Goal: Obtain resource: Download file/media

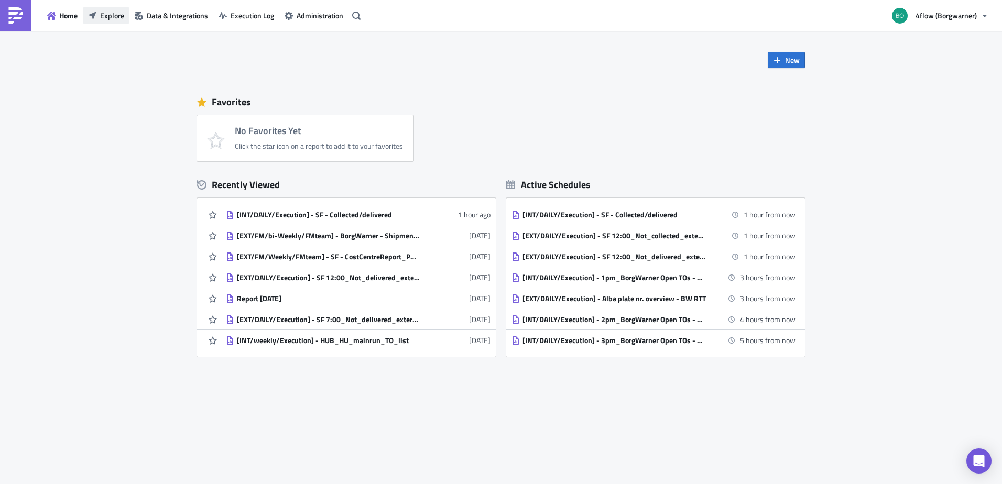
click at [118, 15] on span "Explore" at bounding box center [112, 15] width 24 height 11
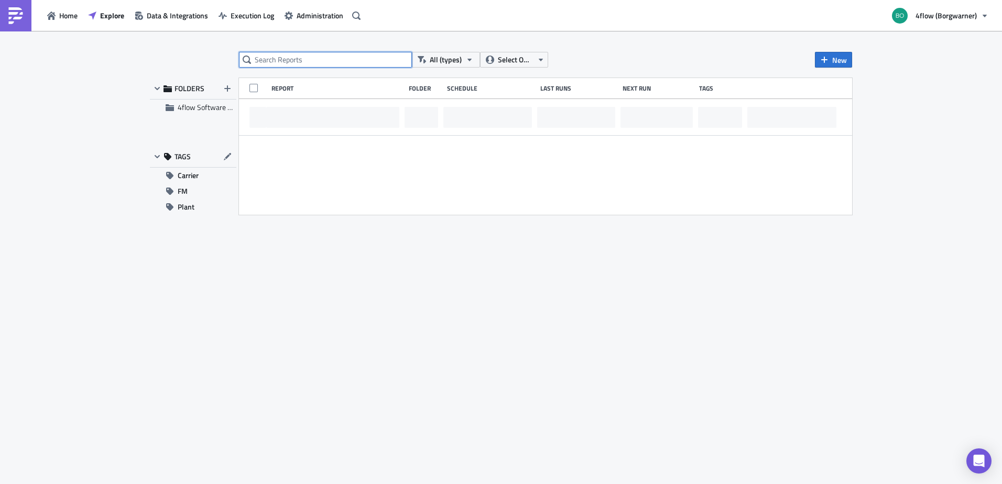
click at [277, 59] on input "text" at bounding box center [325, 60] width 173 height 16
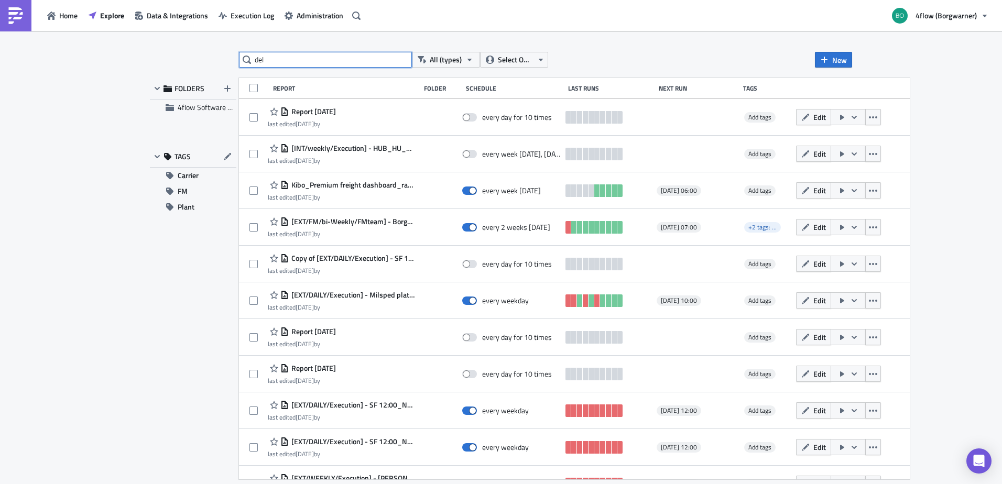
type input "del"
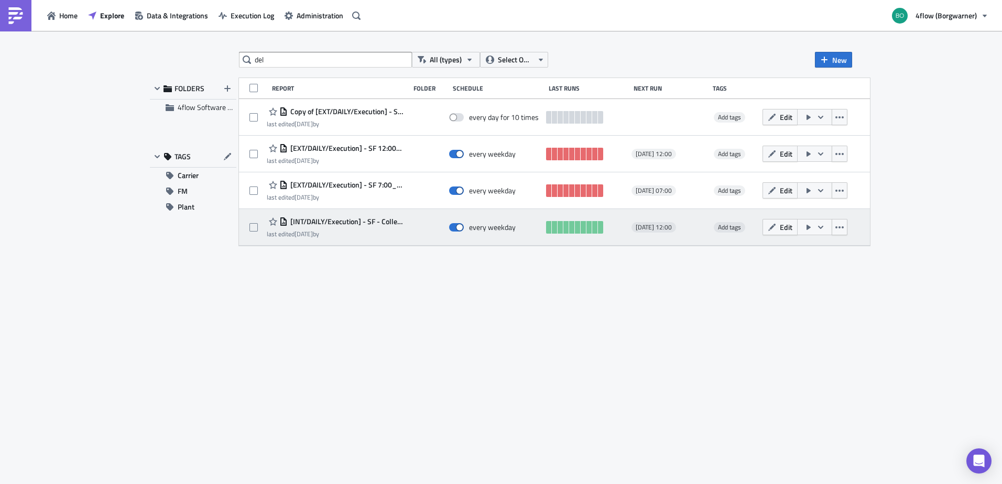
click at [369, 222] on span "[INT/DAILY/Execution] - SF - Collected/delivered" at bounding box center [346, 221] width 117 height 9
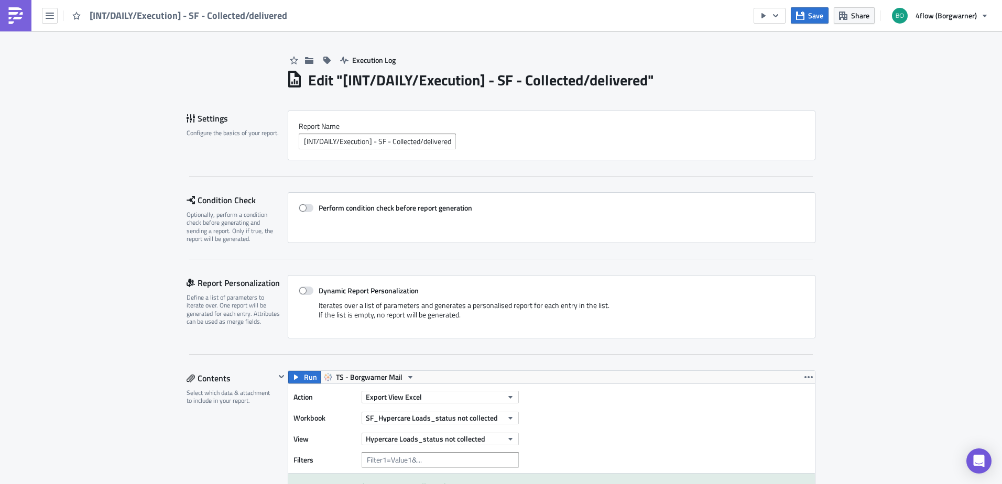
scroll to position [472, 0]
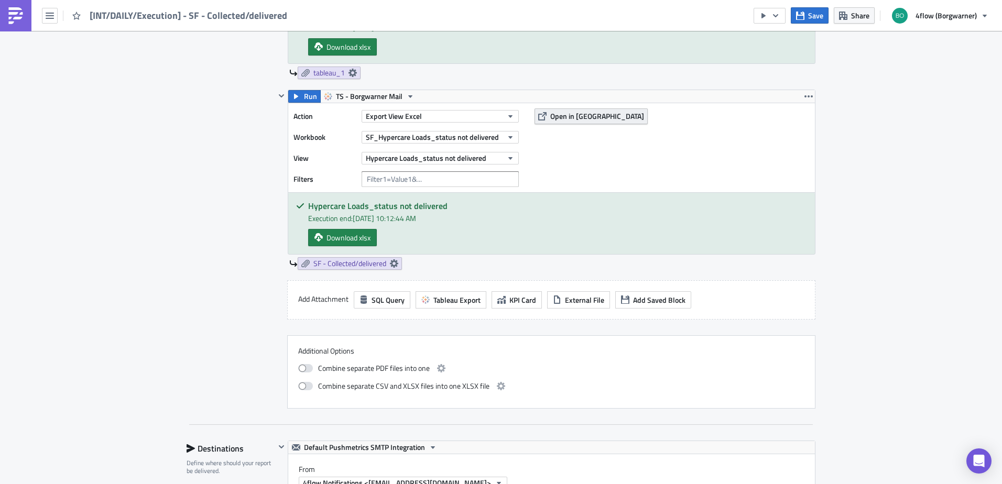
click at [570, 111] on span "Open in [GEOGRAPHIC_DATA]" at bounding box center [597, 116] width 94 height 11
click at [341, 239] on span "Download xlsx" at bounding box center [348, 237] width 44 height 11
click at [395, 267] on link "SF - Collected/delivered" at bounding box center [350, 263] width 104 height 13
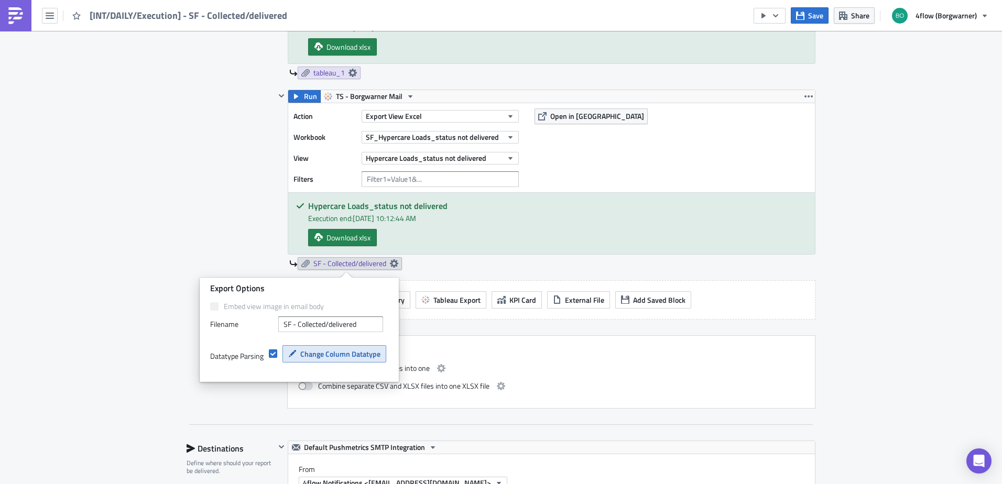
click at [353, 355] on span "Change Column Datatype" at bounding box center [340, 353] width 80 height 11
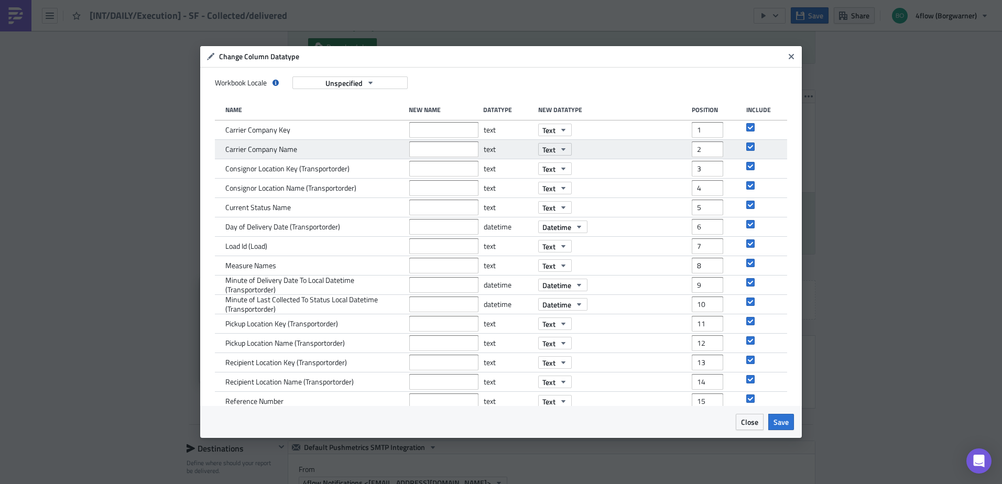
scroll to position [53, 0]
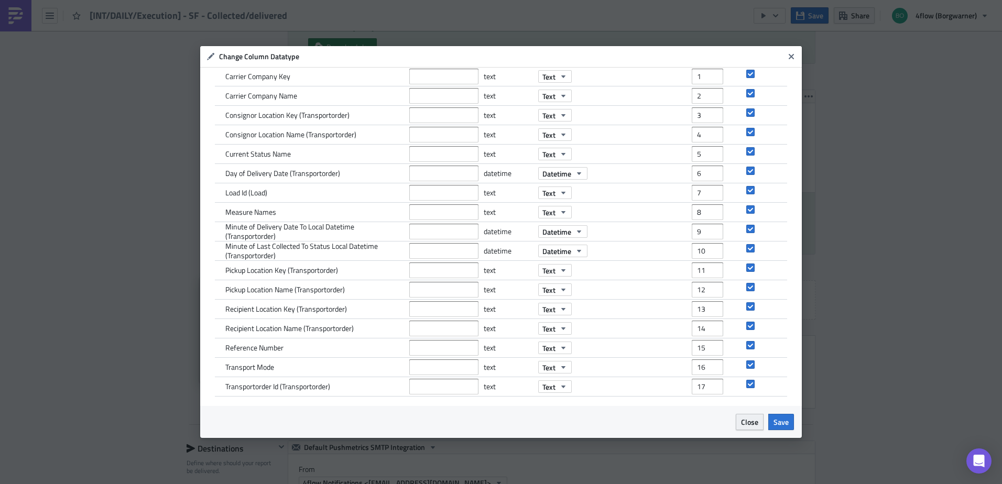
click at [744, 427] on span "Close" at bounding box center [749, 421] width 17 height 11
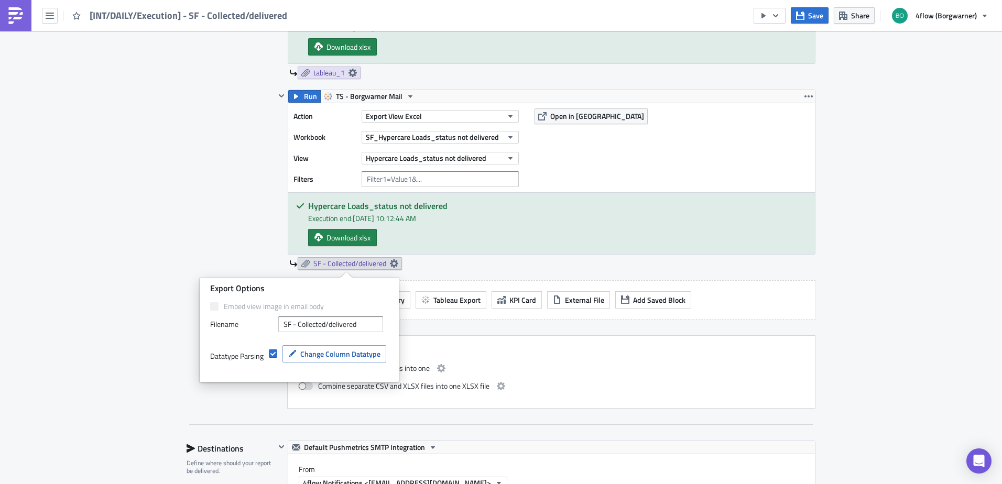
click at [845, 333] on div "Execution Log Edit " [INT/DAILY/Execution] - SF - Collected/delivered " Setting…" at bounding box center [501, 327] width 1002 height 1537
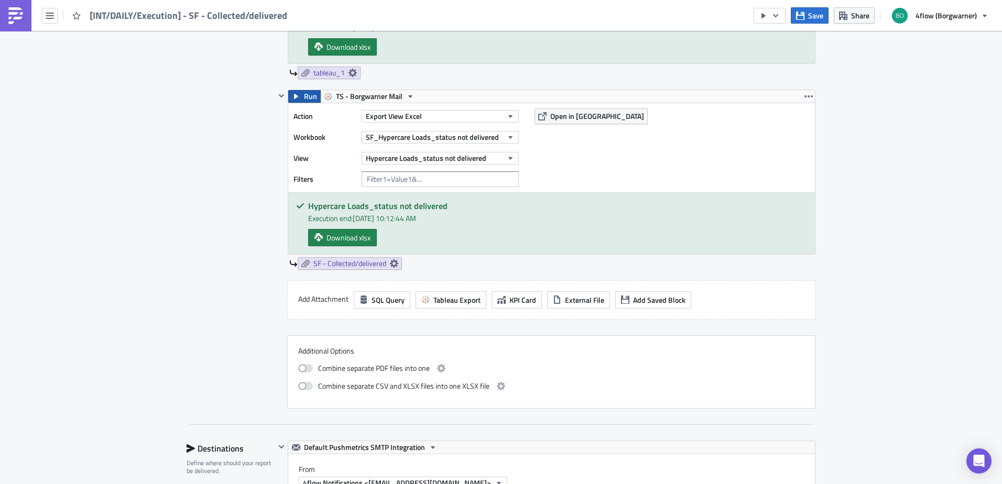
click at [304, 97] on span "Run" at bounding box center [310, 96] width 13 height 13
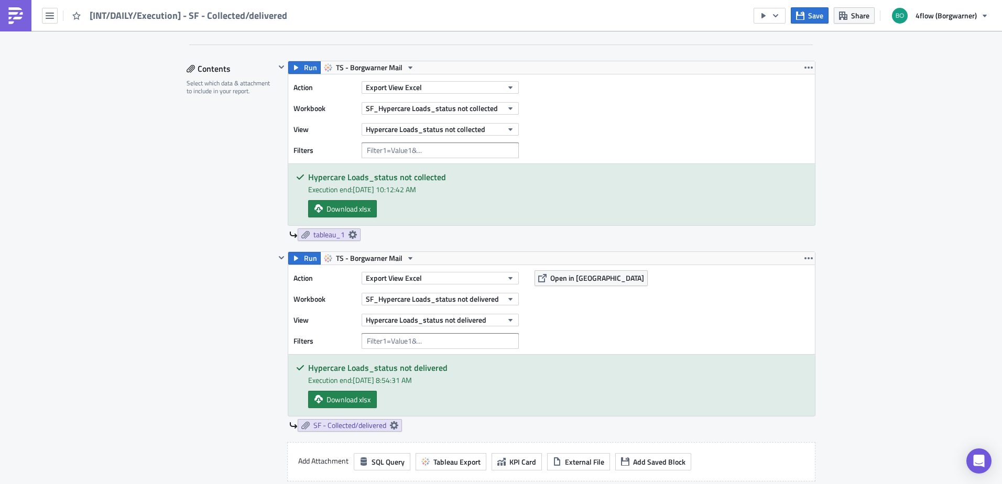
scroll to position [367, 0]
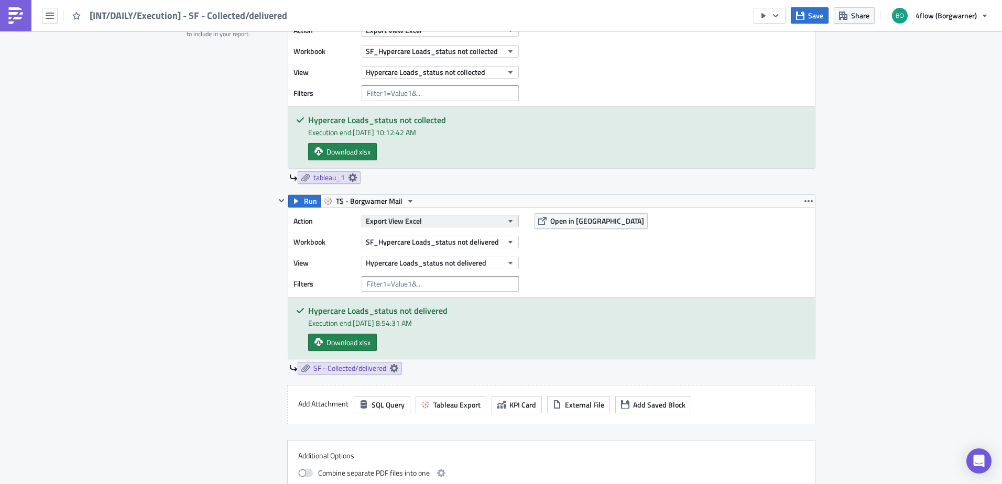
click at [507, 222] on icon "button" at bounding box center [510, 221] width 8 height 8
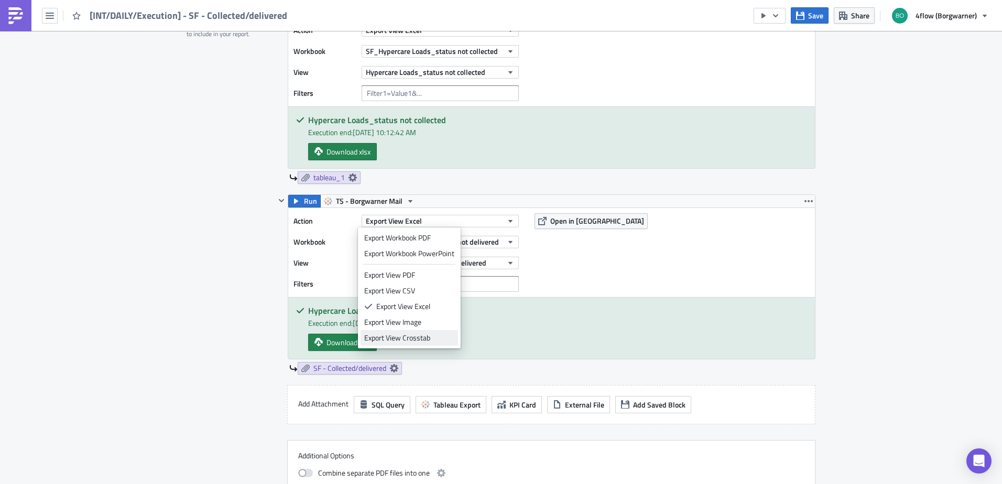
click at [408, 335] on div "Export View Crosstab" at bounding box center [409, 338] width 90 height 10
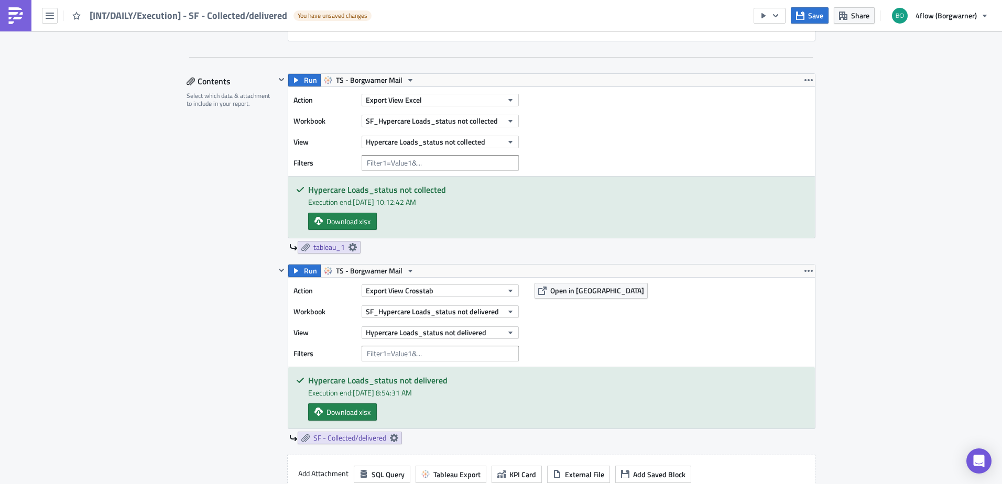
scroll to position [314, 0]
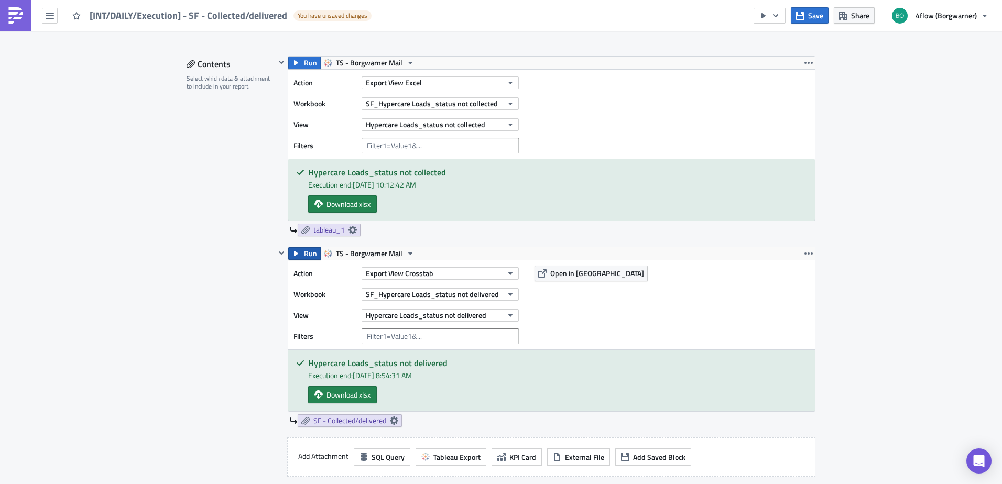
click at [304, 254] on span "Run" at bounding box center [310, 253] width 13 height 13
click at [336, 387] on link "Download xlsx" at bounding box center [342, 394] width 69 height 17
click at [427, 85] on button "Export View Excel" at bounding box center [439, 82] width 157 height 13
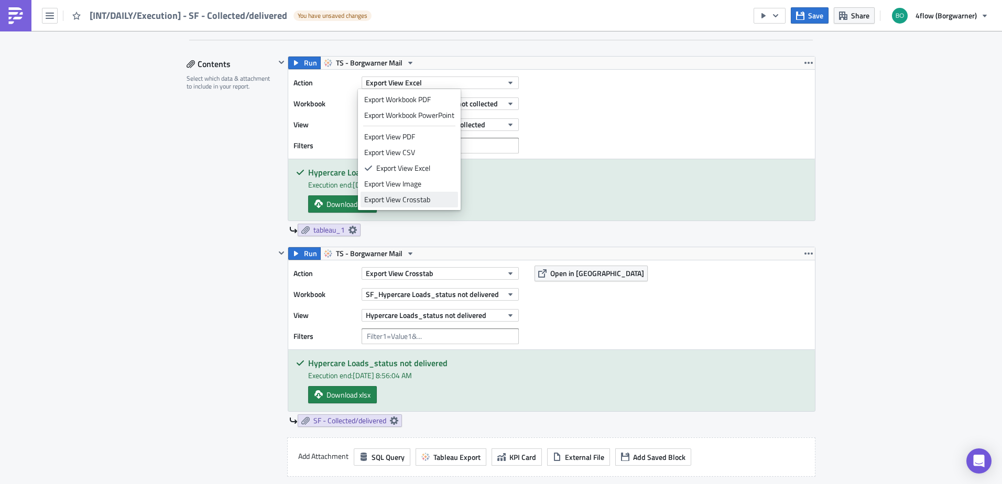
click at [409, 199] on div "Export View Crosstab" at bounding box center [409, 199] width 90 height 10
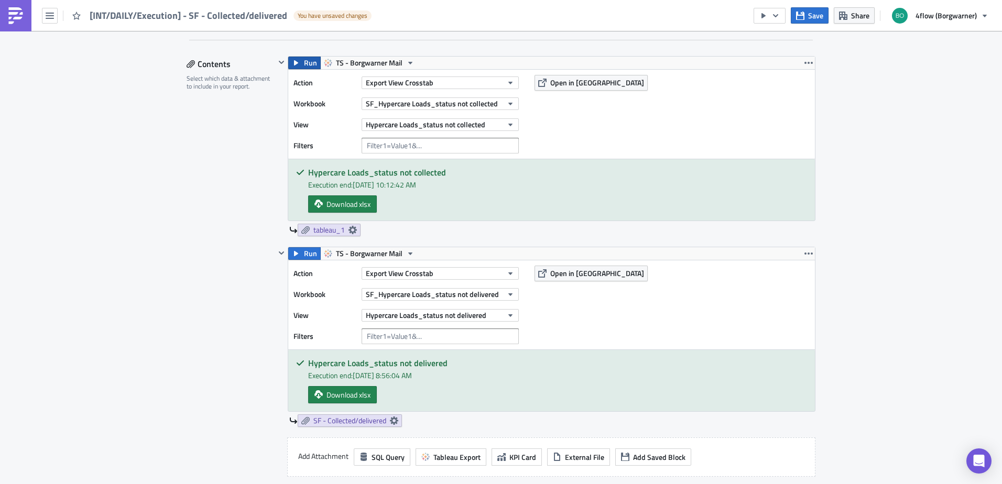
click at [309, 65] on span "Run" at bounding box center [310, 63] width 13 height 13
click at [364, 199] on span "Download xlsx" at bounding box center [348, 204] width 44 height 11
click at [776, 15] on icon "button" at bounding box center [775, 16] width 8 height 8
click at [777, 15] on icon "button" at bounding box center [775, 15] width 5 height 3
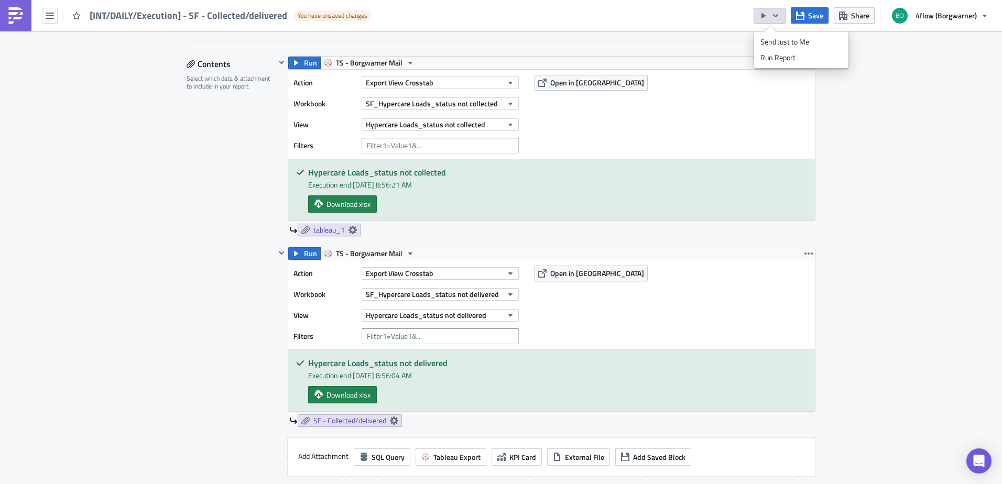
click at [80, 129] on div "Execution Log Edit " [INT/DAILY/Execution] - SF - Collected/delivered " Draft S…" at bounding box center [501, 485] width 1002 height 1537
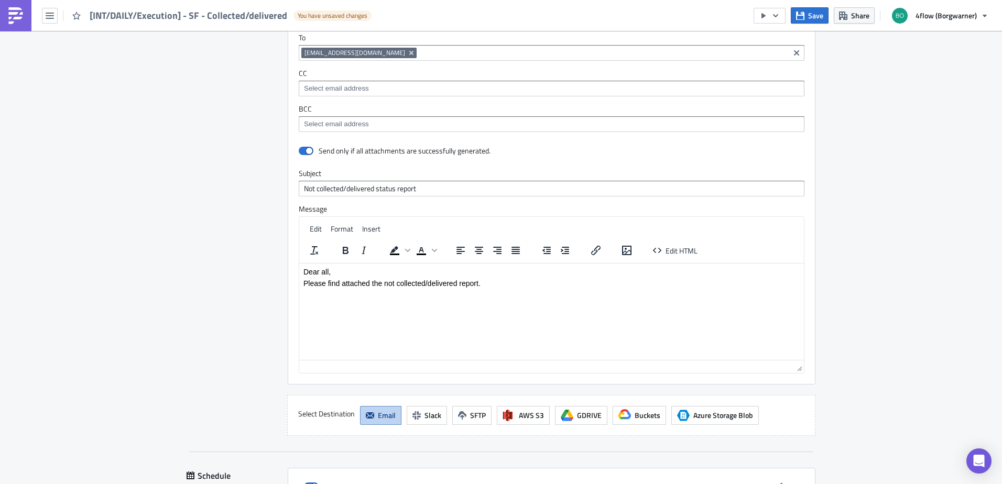
scroll to position [1082, 0]
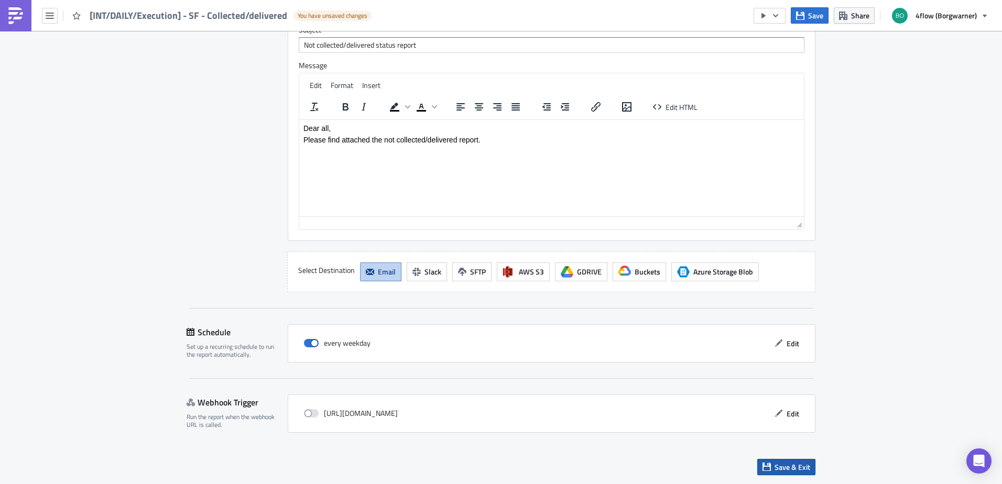
click at [785, 473] on button "Save & Exit" at bounding box center [786, 467] width 58 height 16
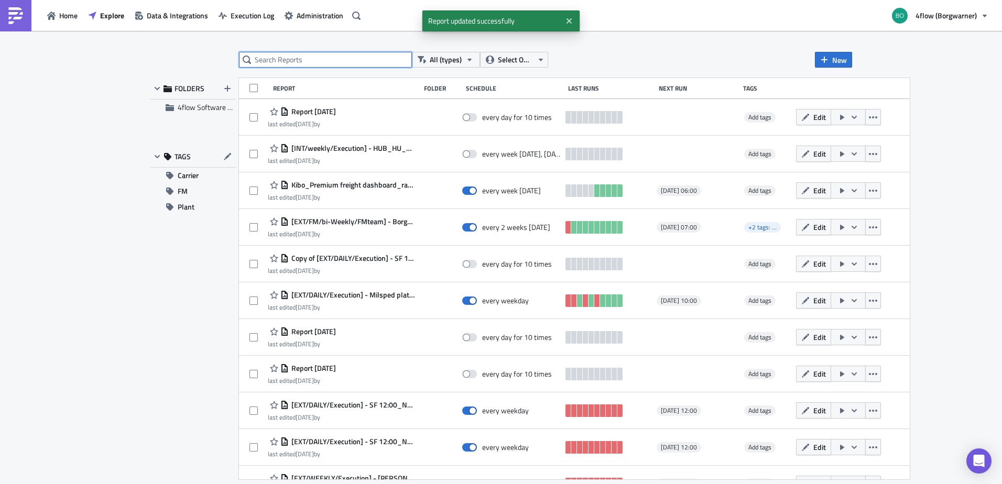
click at [298, 61] on input "text" at bounding box center [325, 60] width 173 height 16
type input "del"
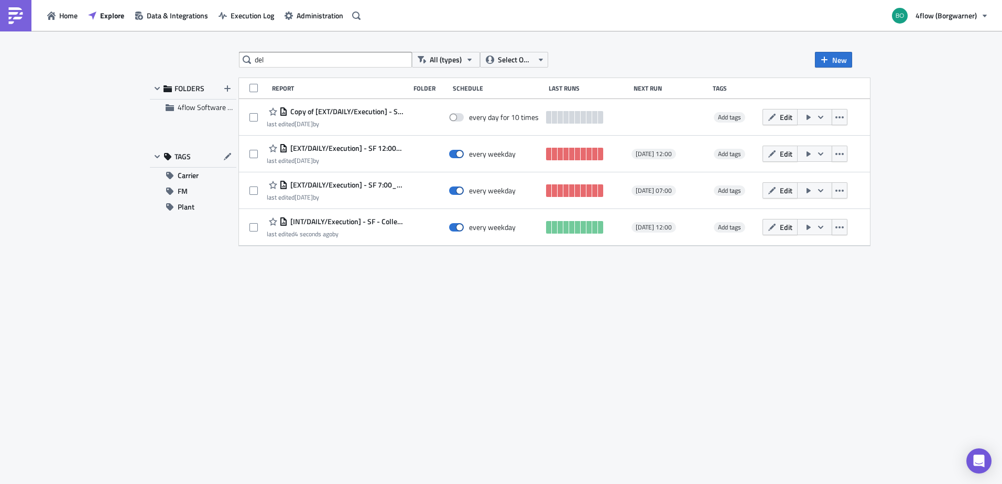
click at [353, 144] on span "[EXT/DAILY/Execution] - SF 12:00_Not_delivered_external sending to carrier" at bounding box center [346, 148] width 117 height 9
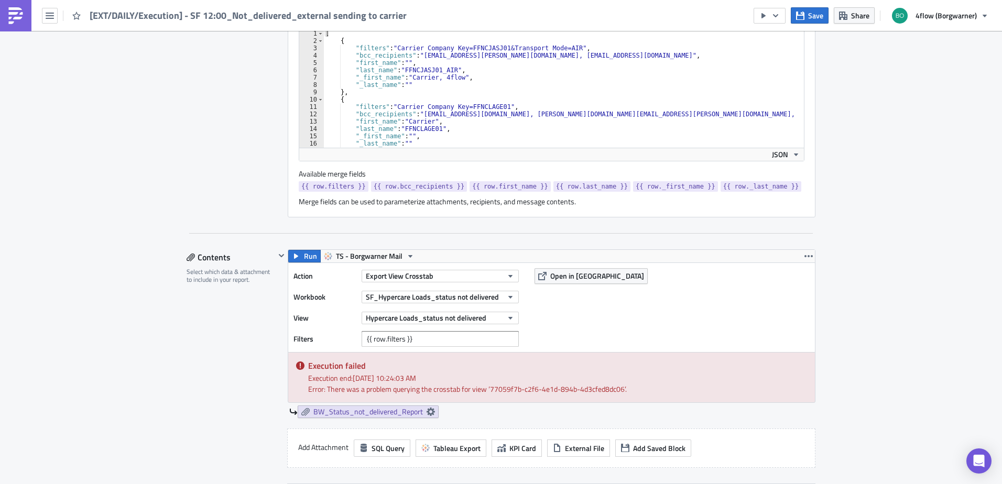
scroll to position [472, 0]
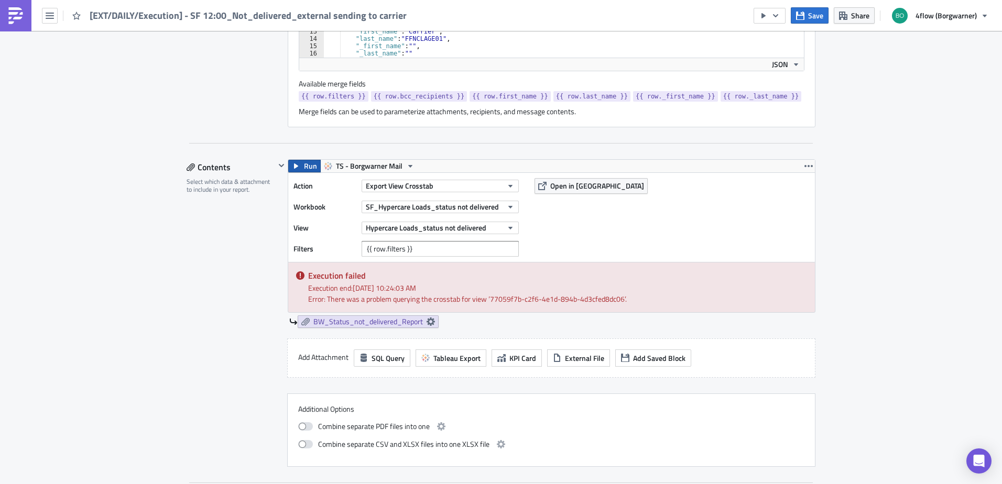
click at [307, 168] on span "Run" at bounding box center [310, 166] width 13 height 13
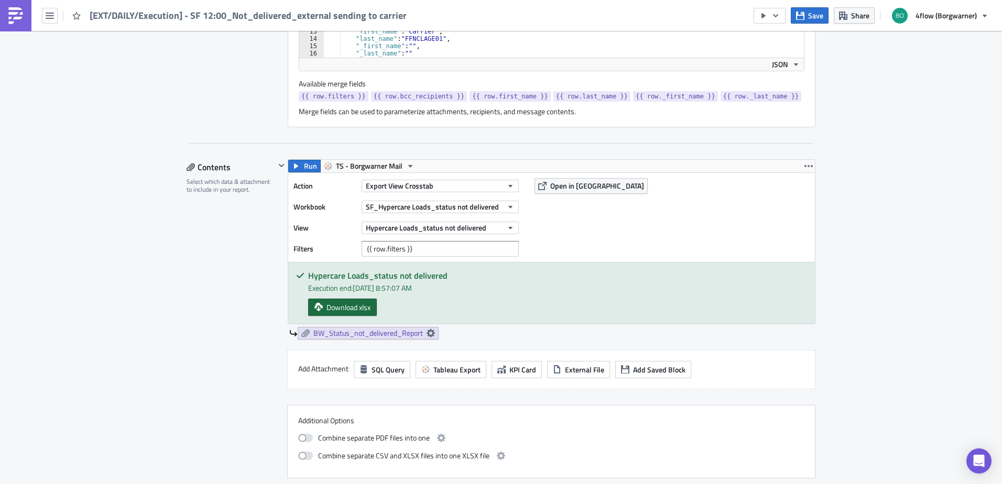
click at [327, 300] on link "Download xlsx" at bounding box center [342, 307] width 69 height 17
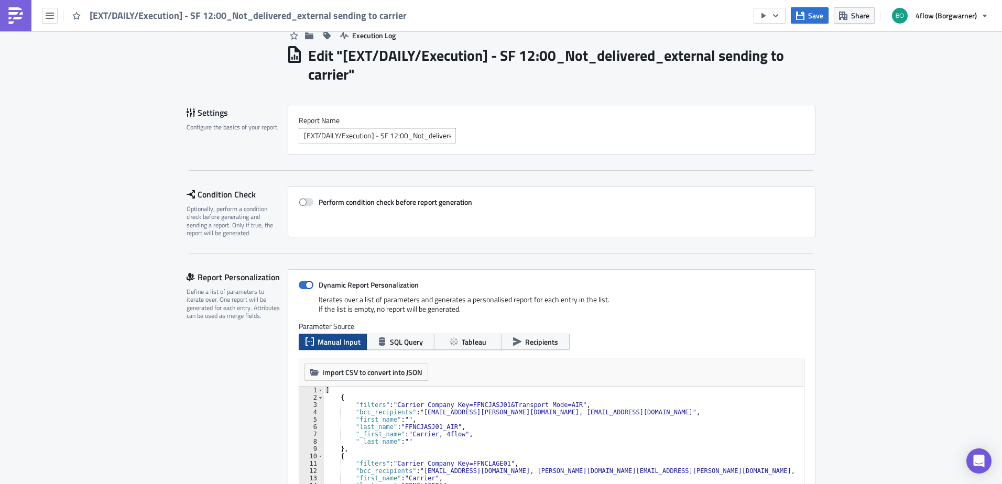
scroll to position [0, 0]
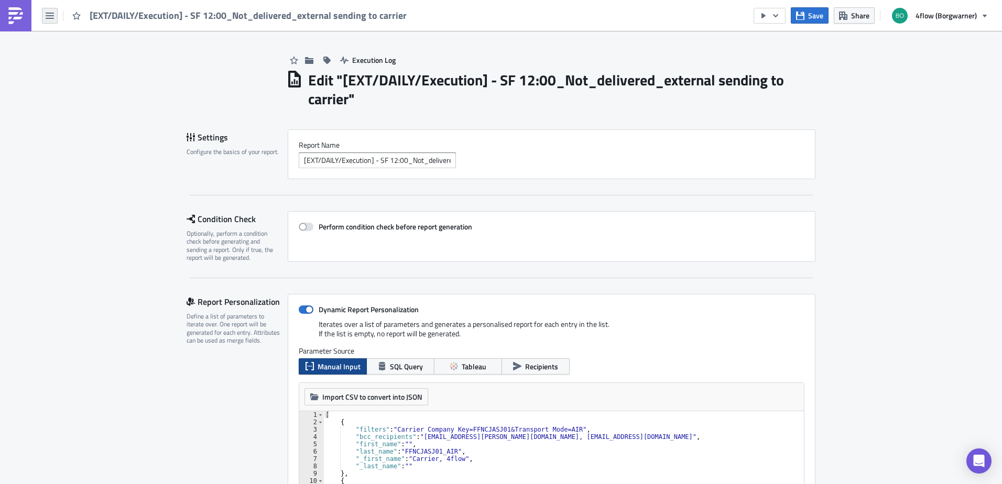
click at [54, 19] on button "button" at bounding box center [50, 16] width 16 height 16
click at [71, 43] on div "Search" at bounding box center [95, 42] width 70 height 10
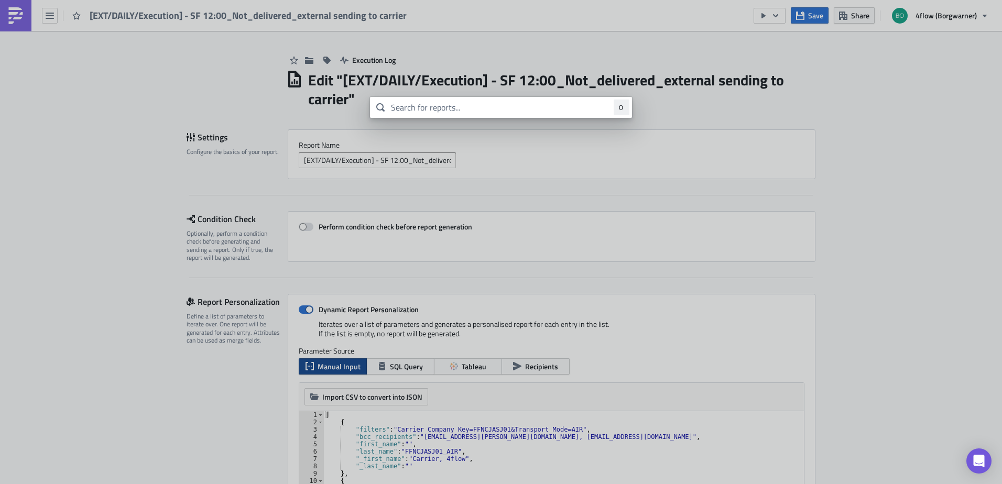
click at [171, 90] on body "[EXT/DAILY/Execution] - SF 12:00_Not_delivered_external sending to carrier Save…" at bounding box center [501, 243] width 1002 height 486
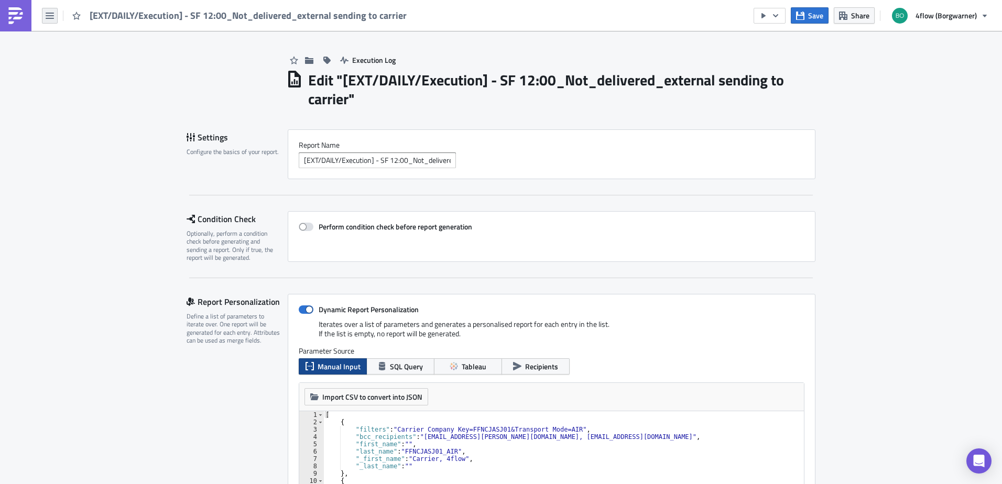
click at [52, 19] on icon "button" at bounding box center [50, 16] width 8 height 8
click at [61, 58] on div "Home" at bounding box center [95, 57] width 70 height 10
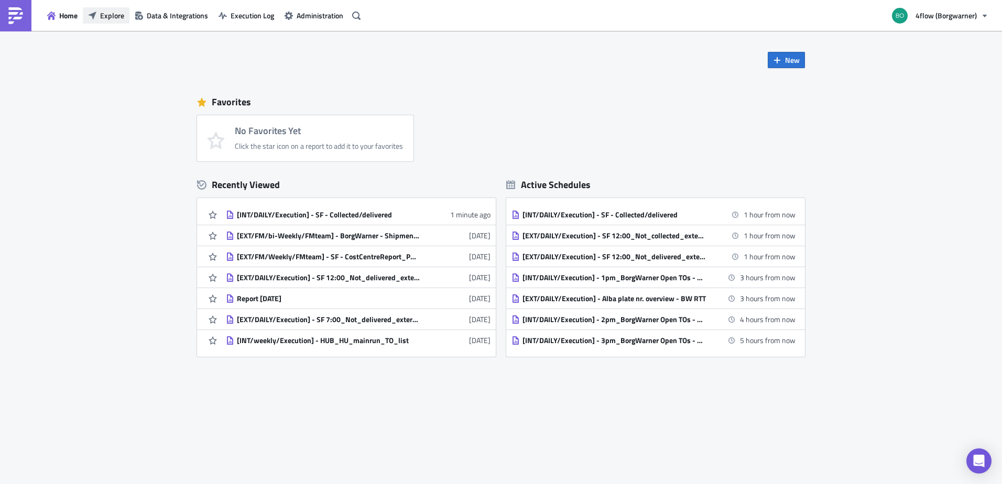
click at [119, 23] on button "Explore" at bounding box center [106, 15] width 47 height 16
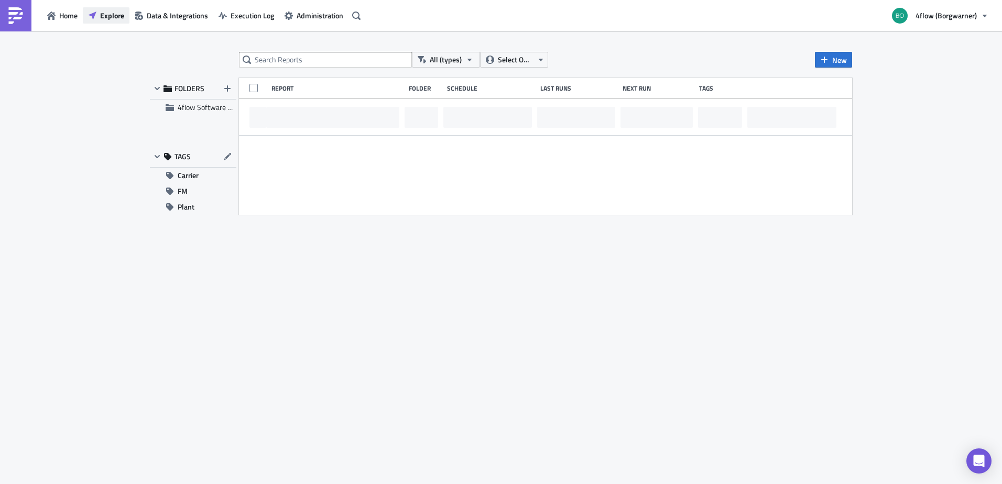
click at [113, 18] on span "Explore" at bounding box center [112, 15] width 24 height 11
click at [294, 62] on input "text" at bounding box center [325, 60] width 173 height 16
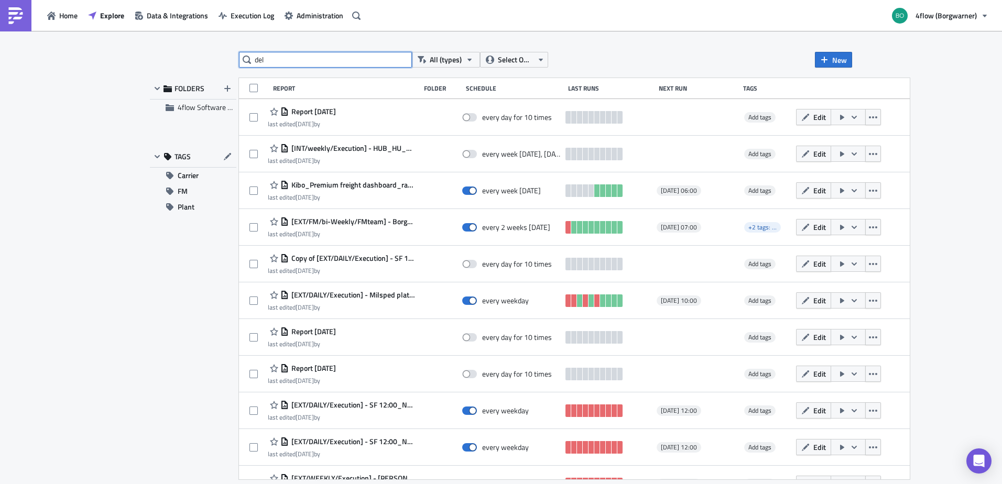
type input "del"
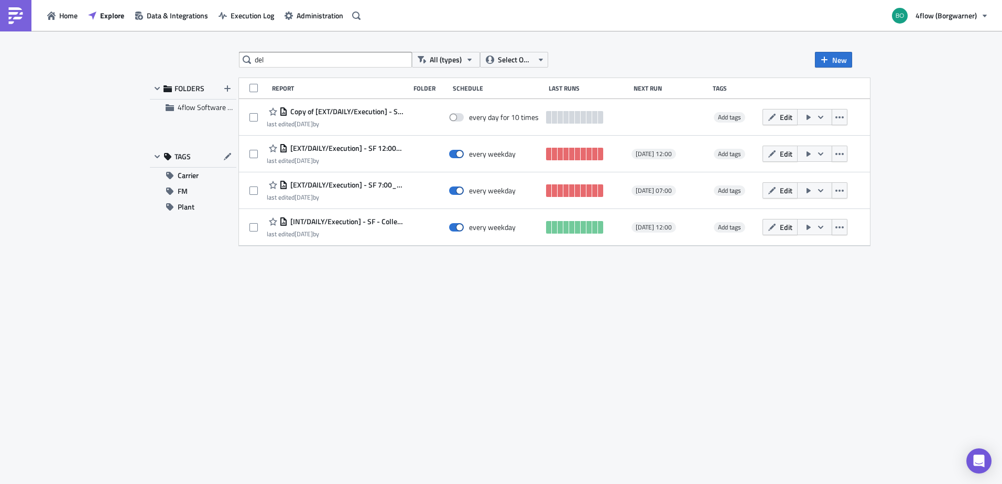
click at [341, 186] on span "[EXT/DAILY/Execution] - SF 7:00_Not_delivered_external sending to carrier" at bounding box center [346, 184] width 117 height 9
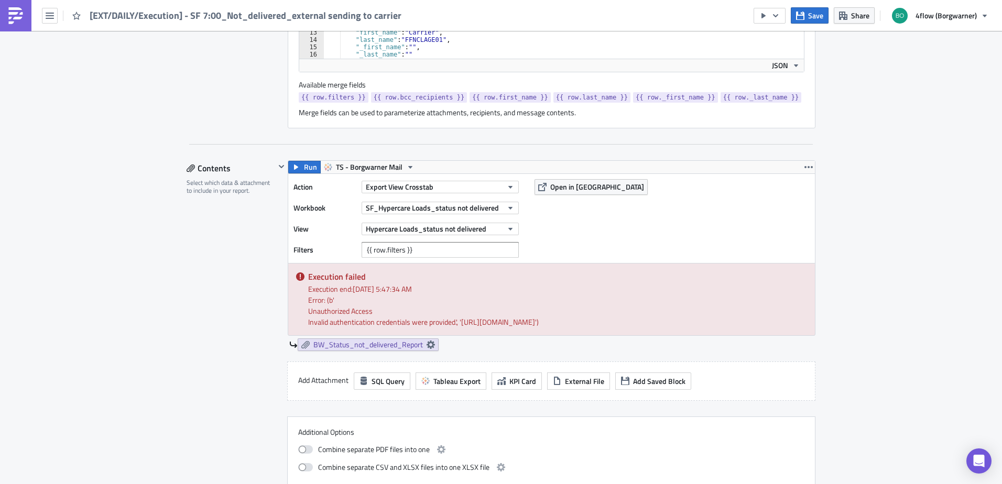
scroll to position [472, 0]
click at [426, 348] on icon at bounding box center [430, 343] width 8 height 8
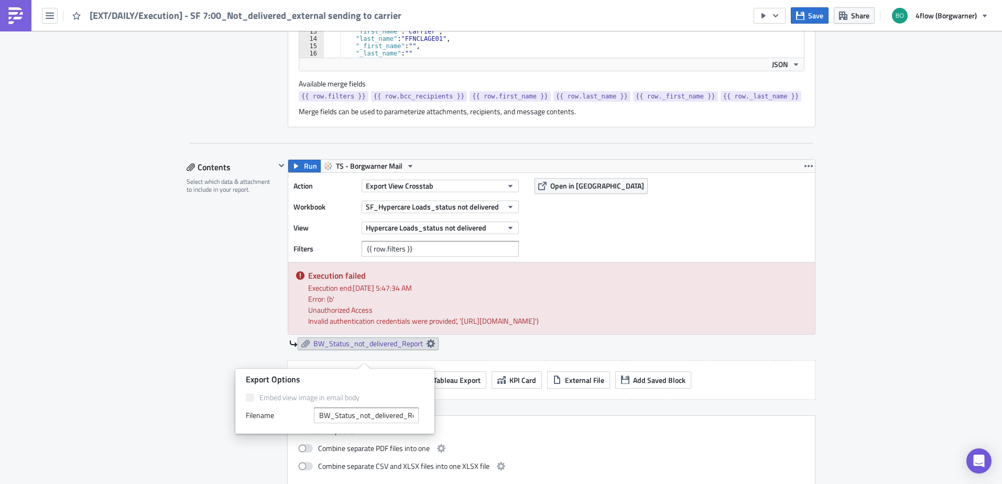
click at [608, 201] on div "Action Export View Crosstab Workbook SF_Hypercare Loads_status not delivered Vi…" at bounding box center [551, 217] width 527 height 89
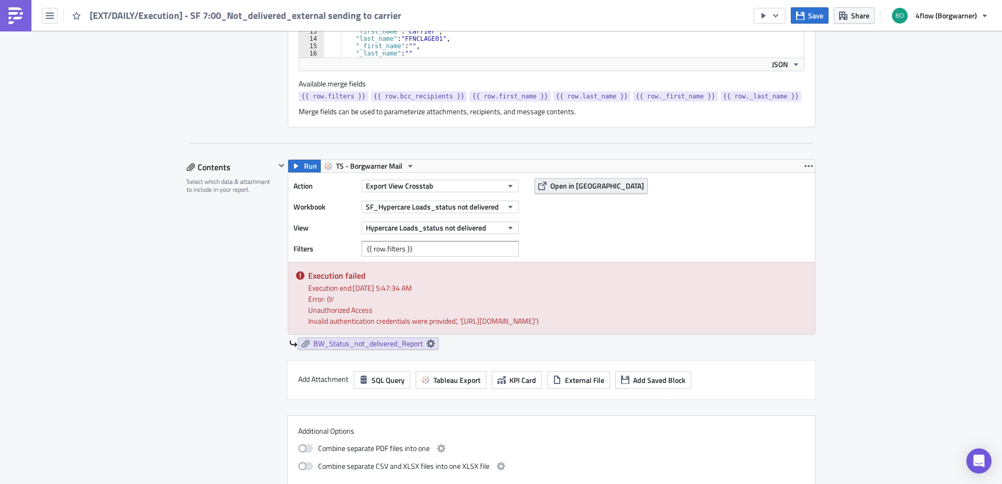
click at [584, 182] on span "Open in [GEOGRAPHIC_DATA]" at bounding box center [597, 185] width 94 height 11
click at [299, 165] on button "Run" at bounding box center [304, 166] width 32 height 13
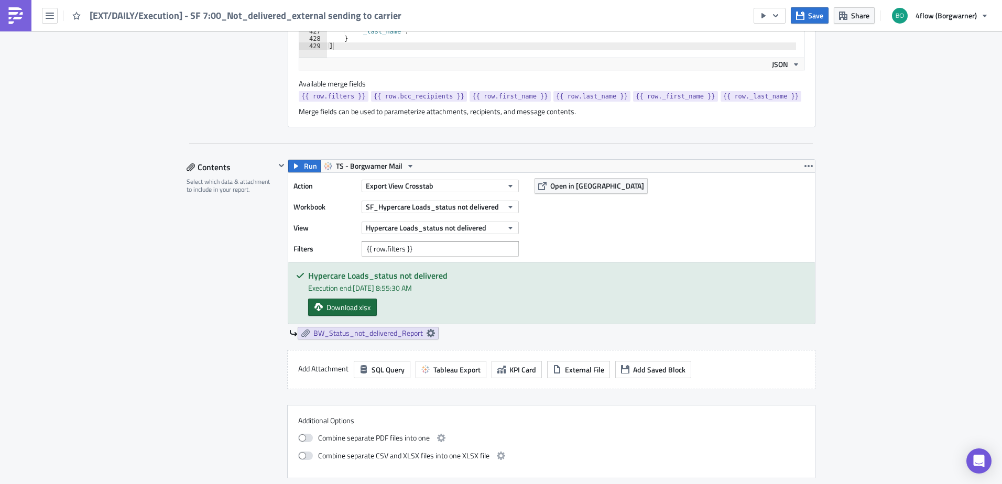
click at [355, 310] on span "Download xlsx" at bounding box center [348, 307] width 44 height 11
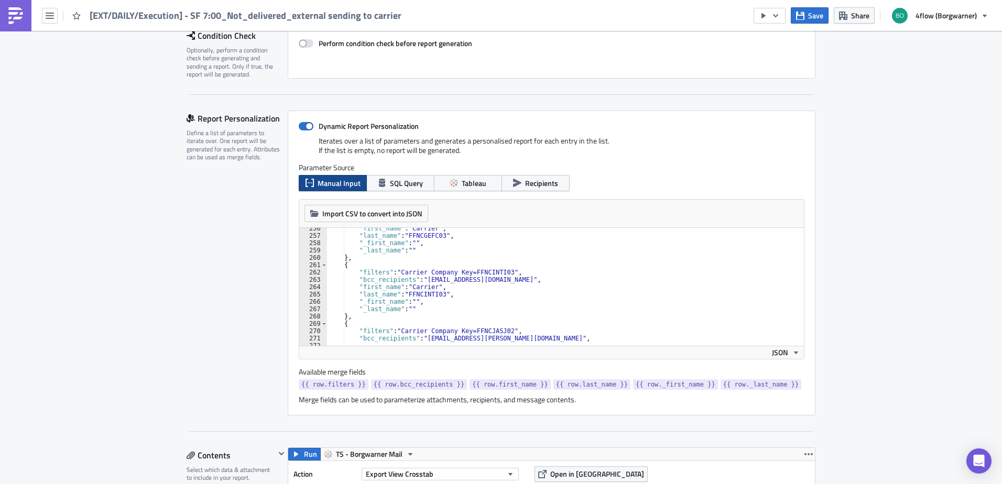
scroll to position [0, 0]
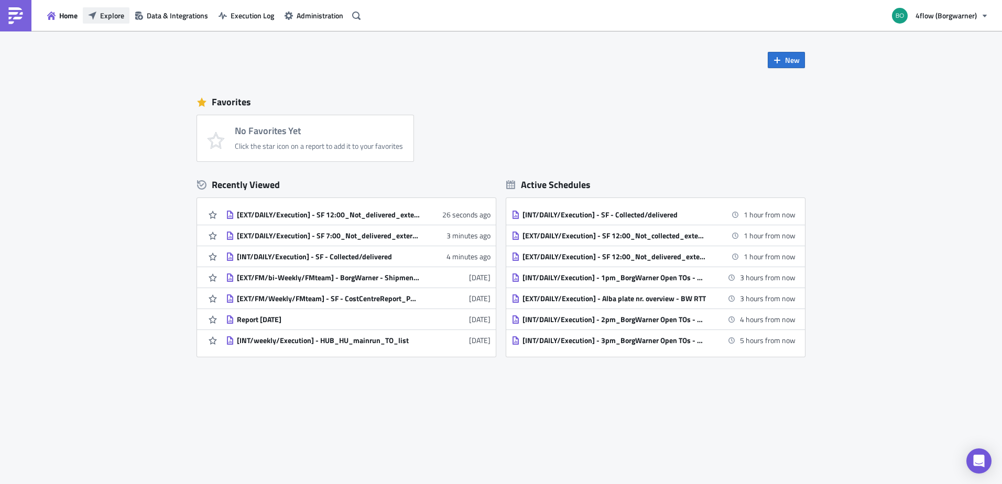
click at [118, 16] on span "Explore" at bounding box center [112, 15] width 24 height 11
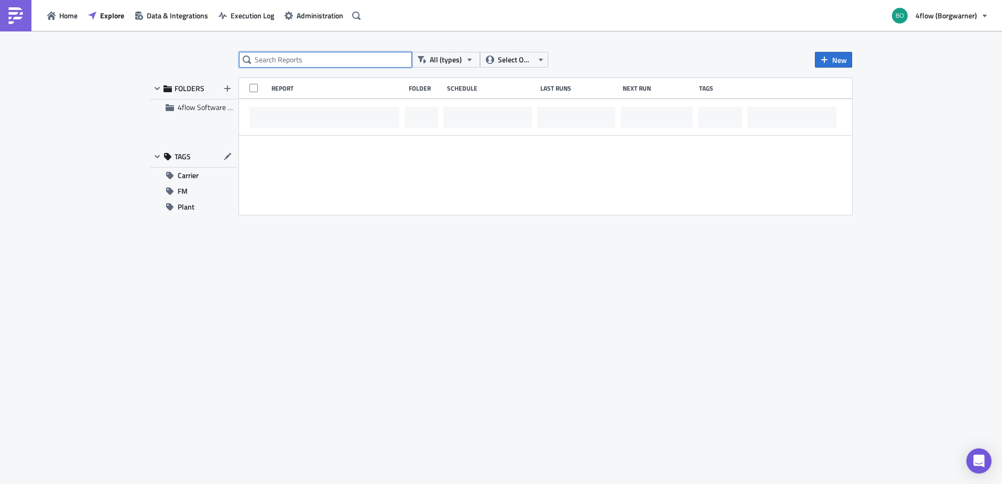
click at [279, 57] on input "text" at bounding box center [325, 60] width 173 height 16
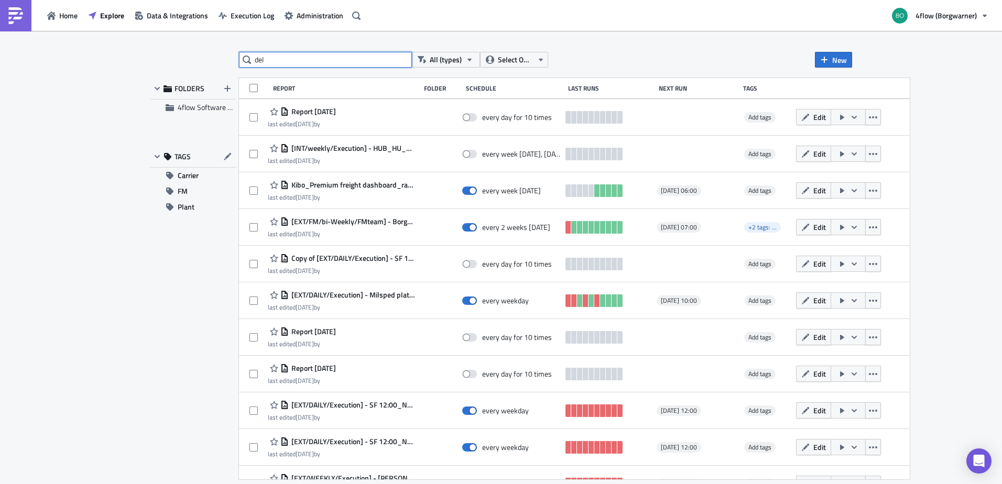
type input "del"
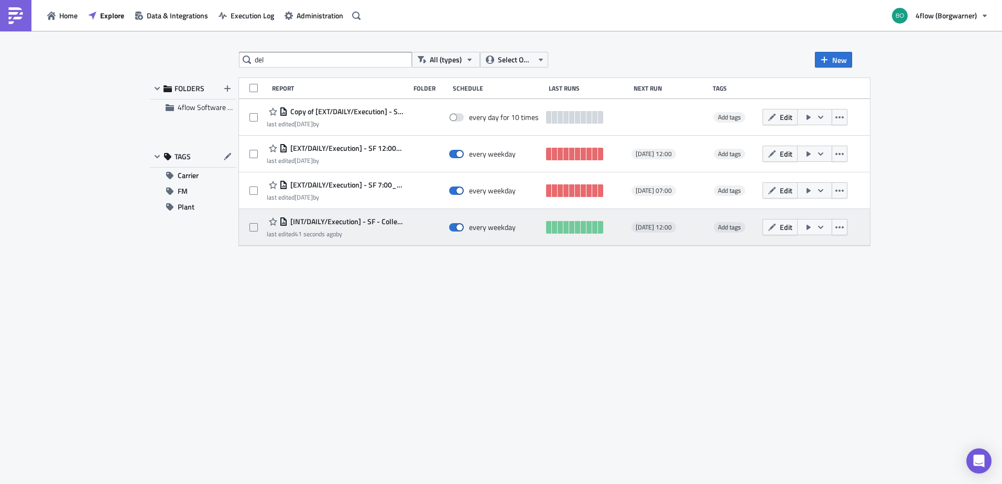
click at [359, 220] on span "[INT/DAILY/Execution] - SF - Collected/delivered" at bounding box center [346, 221] width 117 height 9
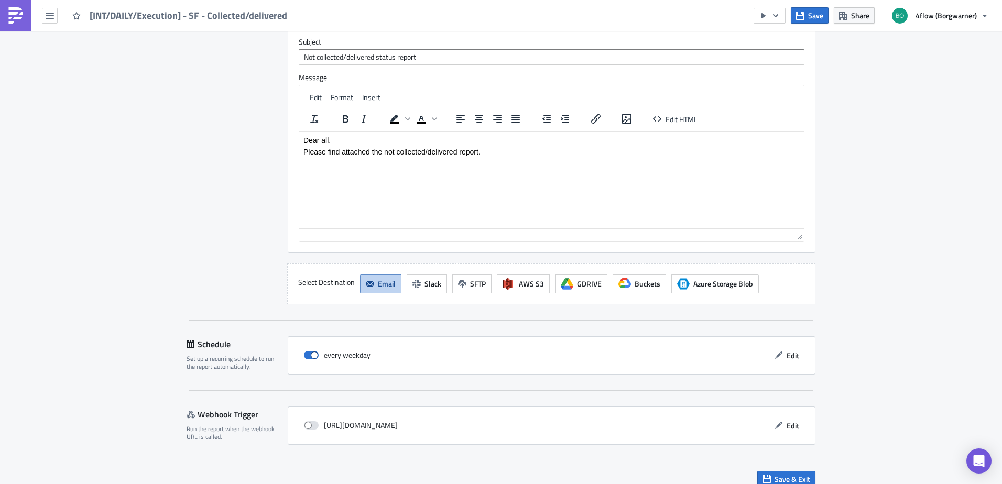
scroll to position [1082, 0]
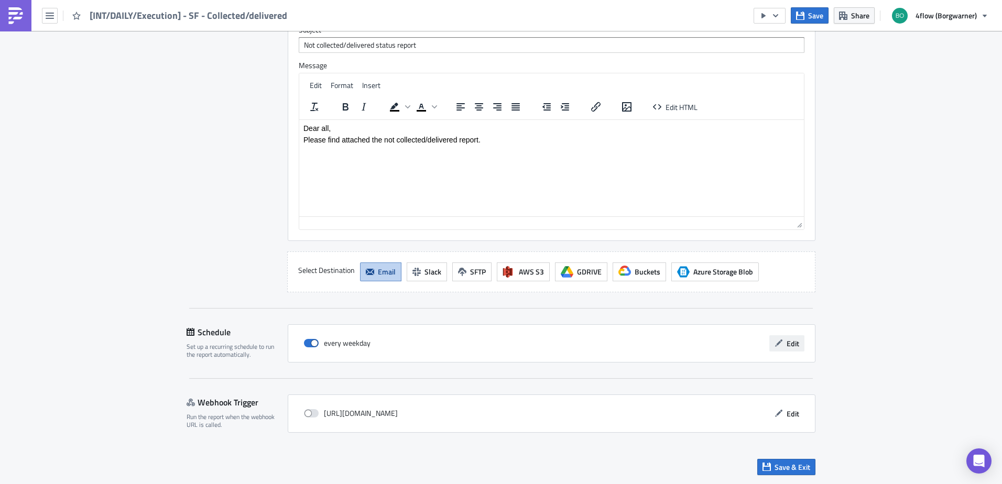
click at [786, 339] on span "Edit" at bounding box center [792, 343] width 13 height 11
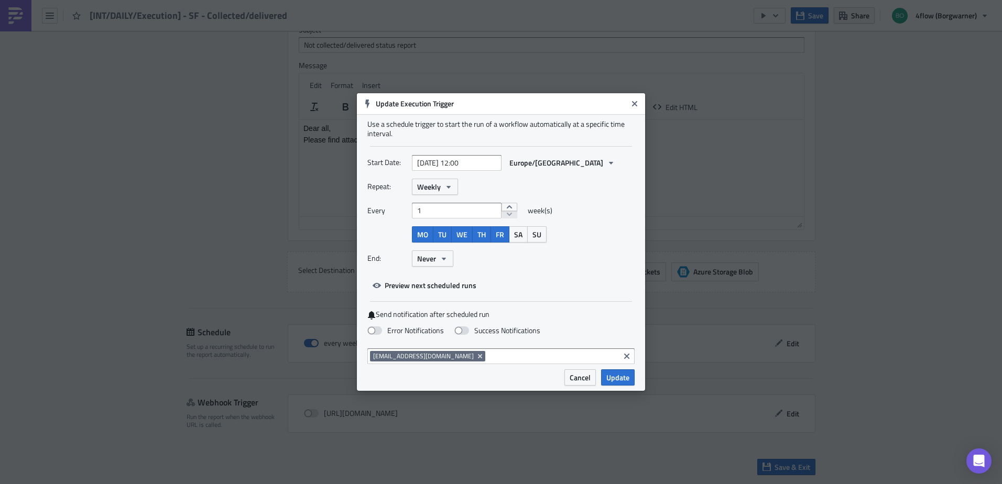
click at [574, 377] on span "Cancel" at bounding box center [579, 377] width 21 height 11
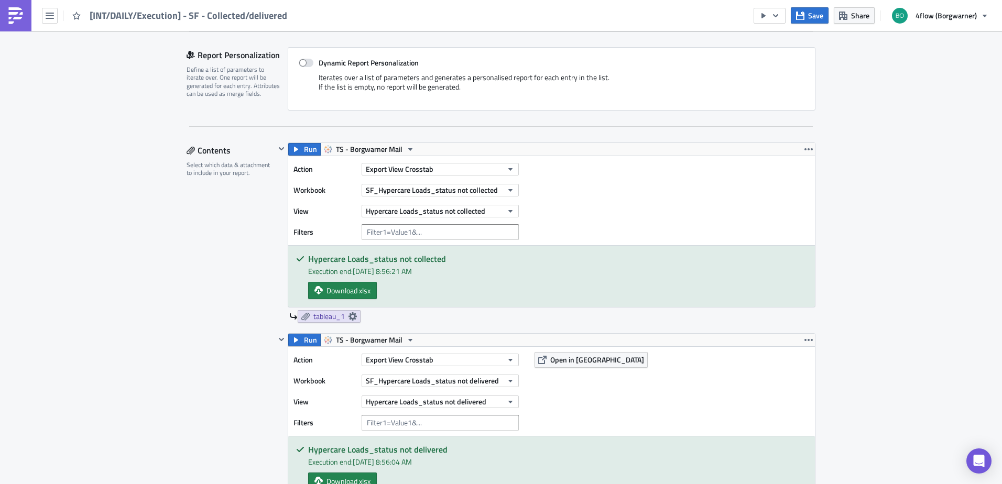
scroll to position [244, 0]
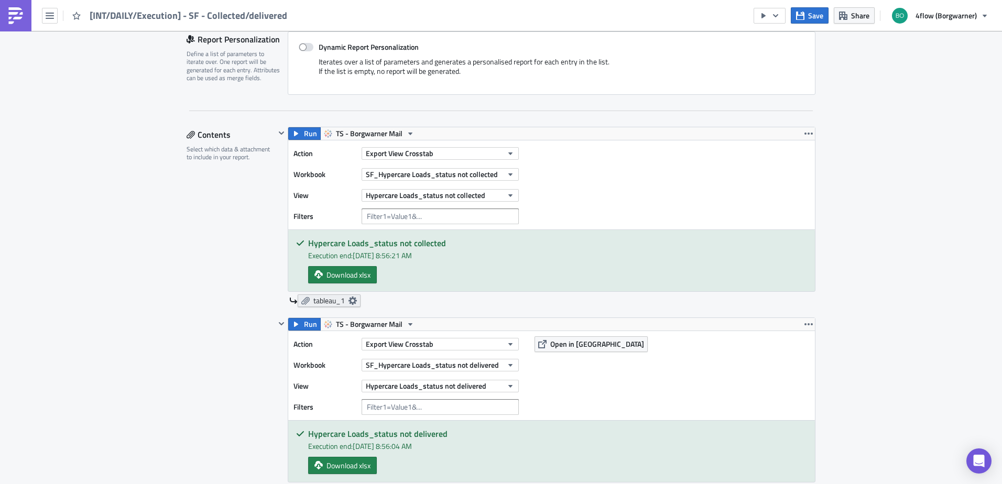
click at [349, 299] on icon at bounding box center [352, 301] width 8 height 8
click at [245, 407] on div "Contents Select which data & attachment to include in your report." at bounding box center [231, 382] width 89 height 510
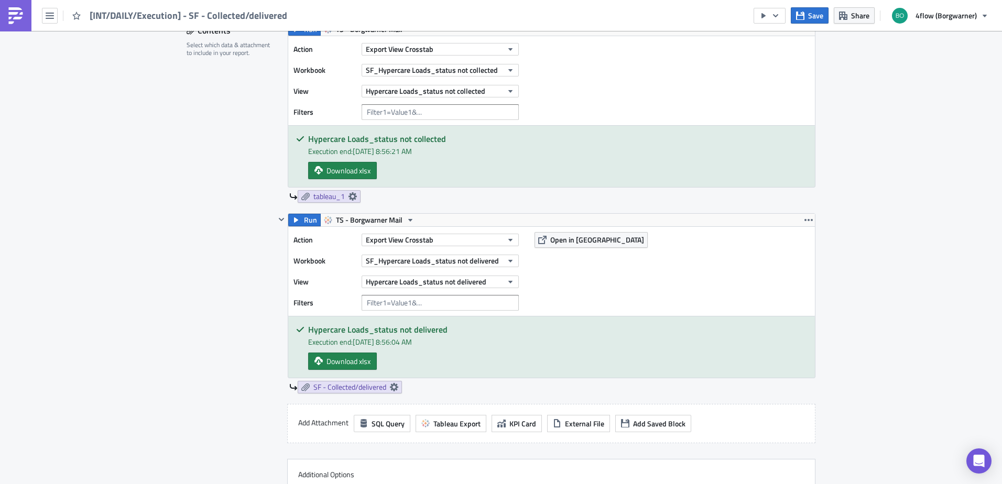
scroll to position [348, 0]
click at [388, 381] on link "SF - Collected/delivered" at bounding box center [350, 386] width 104 height 13
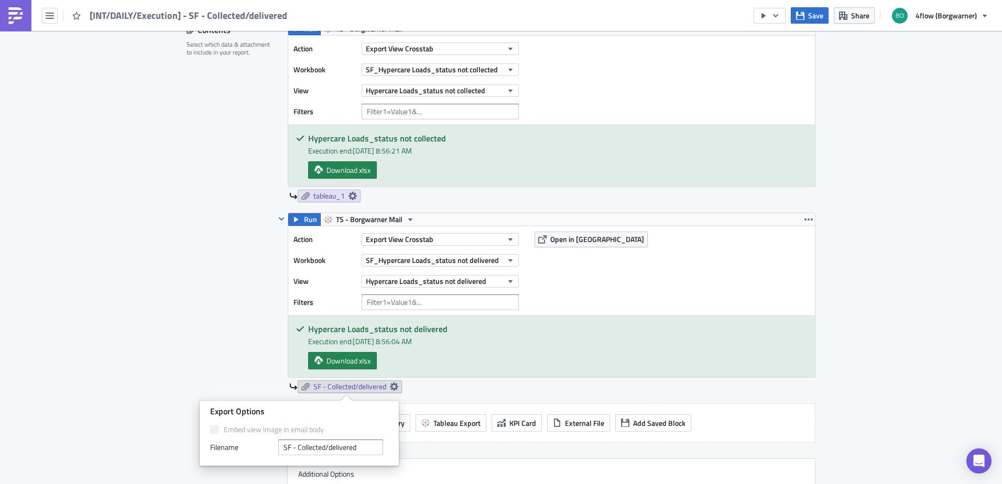
click at [162, 293] on div "Execution Log Edit " [INT/DAILY/Execution] - SF - Collected/delivered " Setting…" at bounding box center [501, 451] width 1002 height 1537
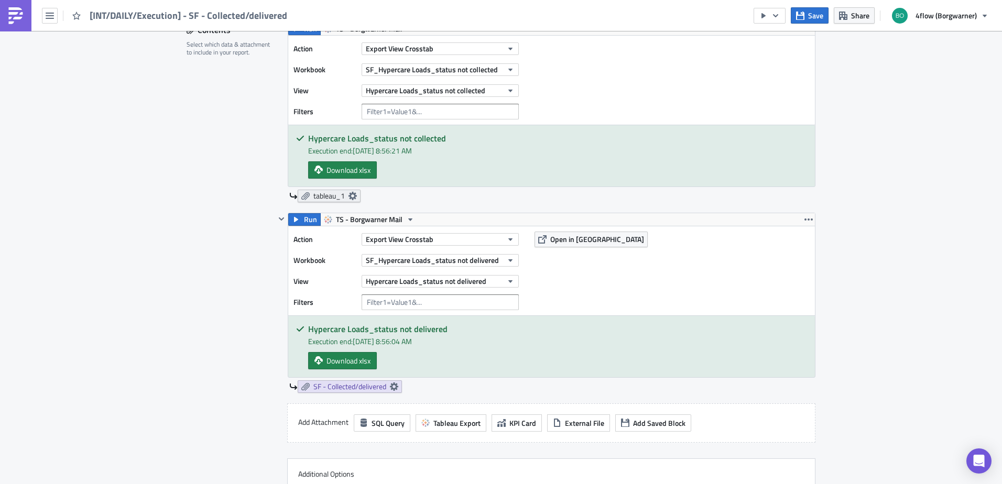
click at [351, 198] on icon at bounding box center [352, 196] width 8 height 8
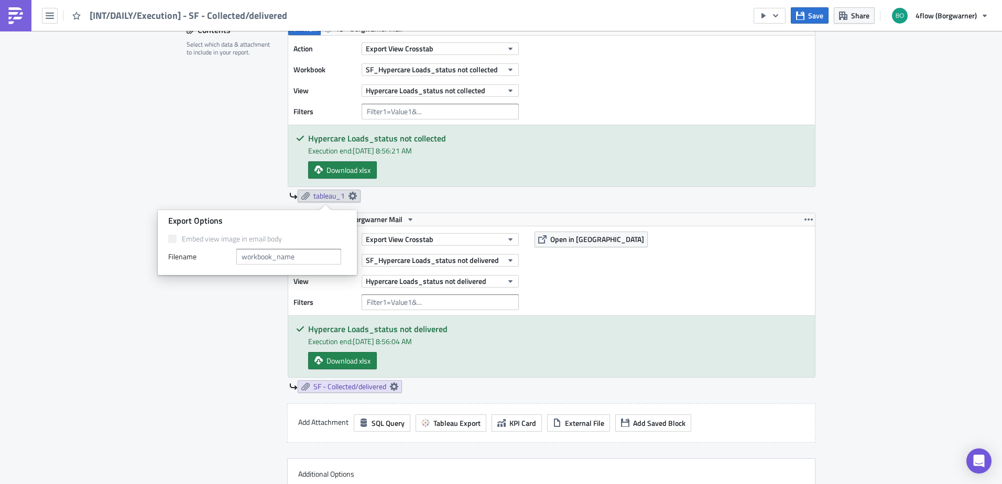
click at [169, 170] on div "Execution Log Edit " [INT/DAILY/Execution] - SF - Collected/delivered " Setting…" at bounding box center [501, 451] width 1002 height 1537
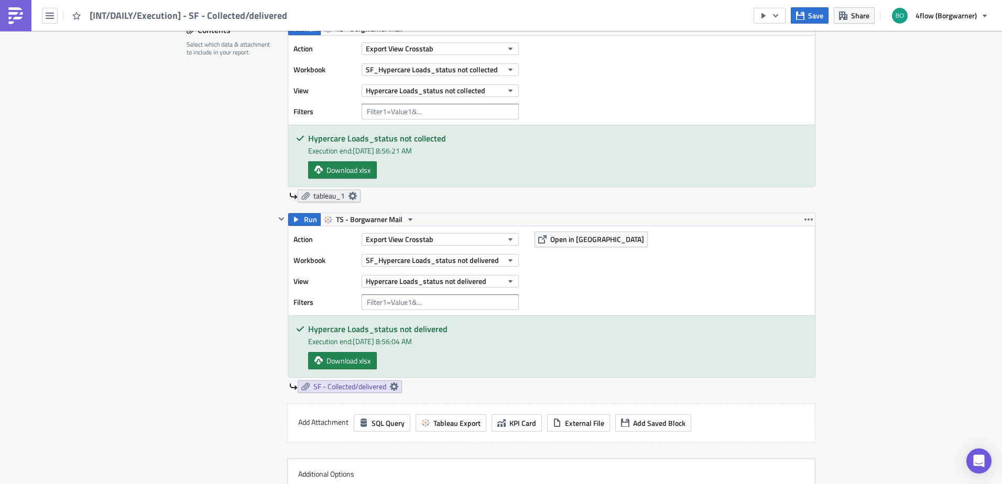
click at [348, 195] on icon at bounding box center [352, 196] width 8 height 8
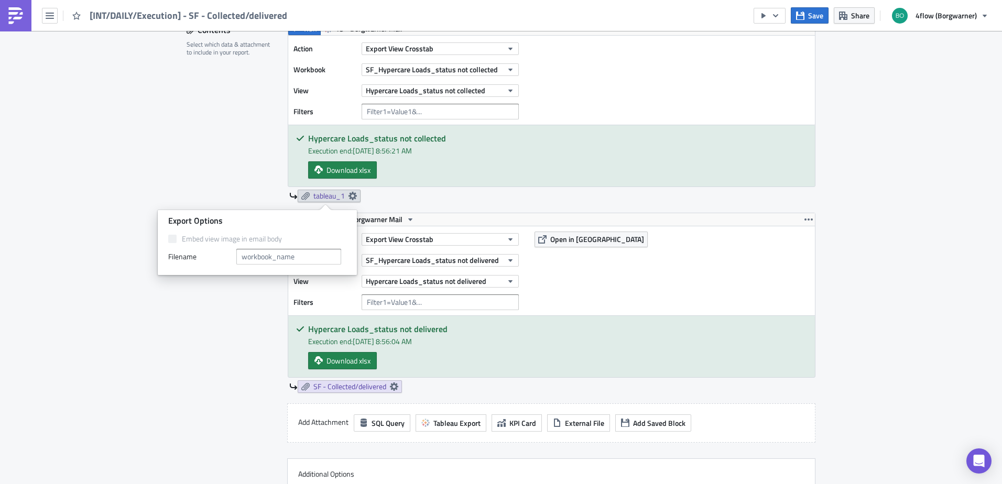
click at [430, 403] on div "Add Attachment SQL Query Tableau Export KPI Card External File Add Saved Block" at bounding box center [551, 422] width 528 height 39
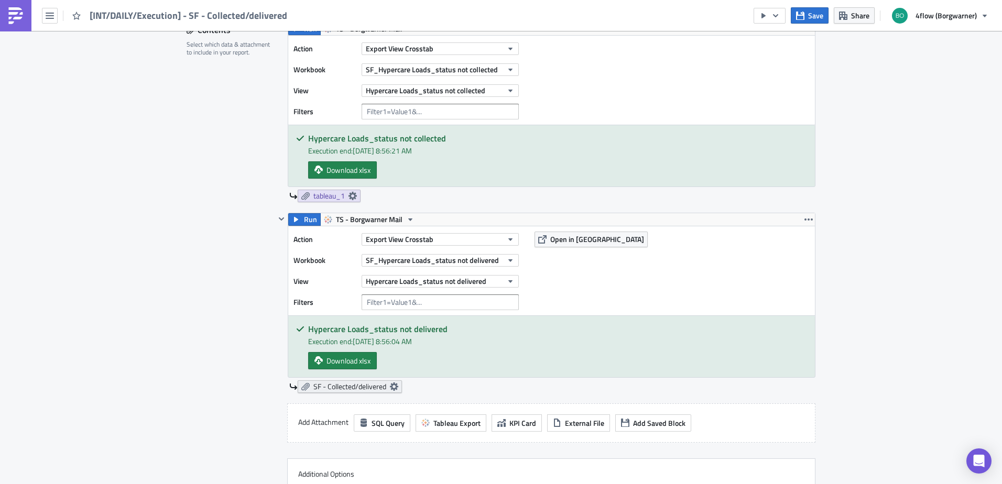
click at [390, 386] on icon at bounding box center [394, 386] width 8 height 8
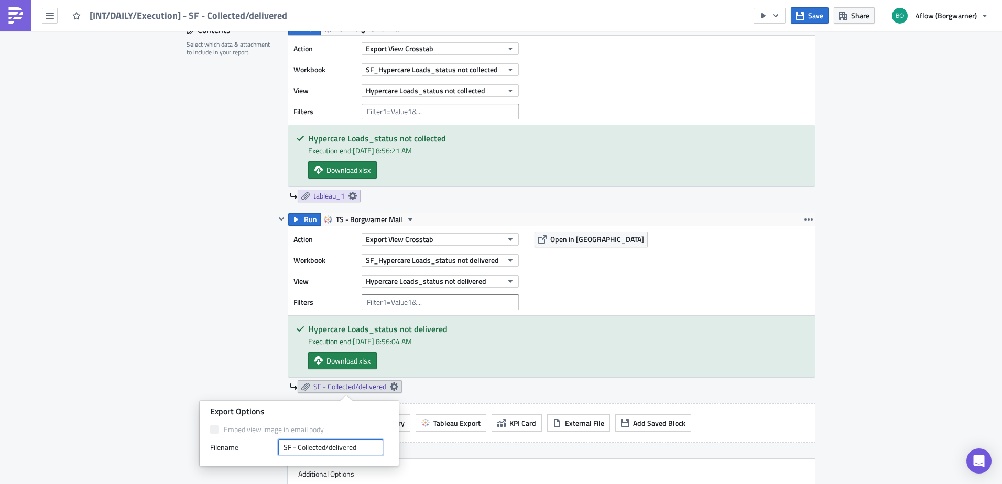
click at [302, 448] on input "SF - Collected/delivered" at bounding box center [330, 448] width 105 height 16
click at [295, 450] on input "SF - Collected/delivered" at bounding box center [330, 448] width 105 height 16
click at [194, 311] on div "Contents Select which data & attachment to include in your report." at bounding box center [231, 277] width 89 height 510
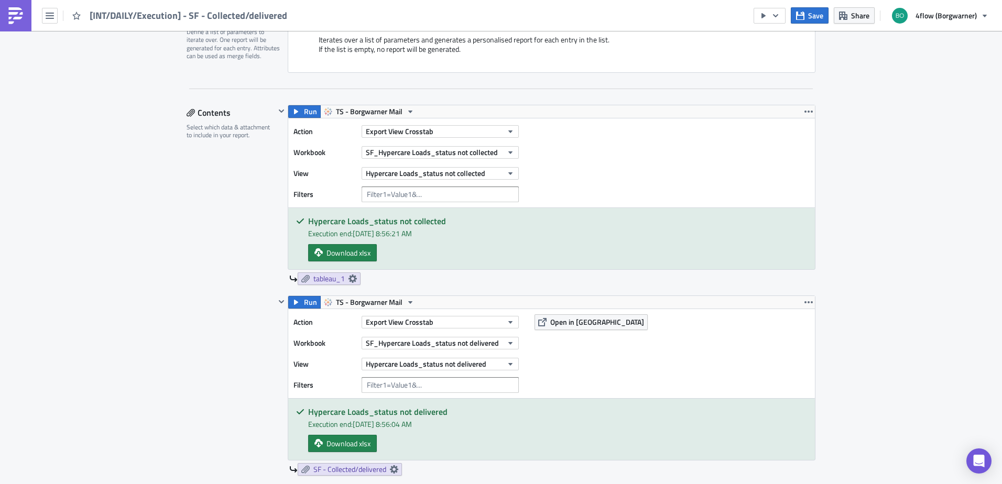
scroll to position [314, 0]
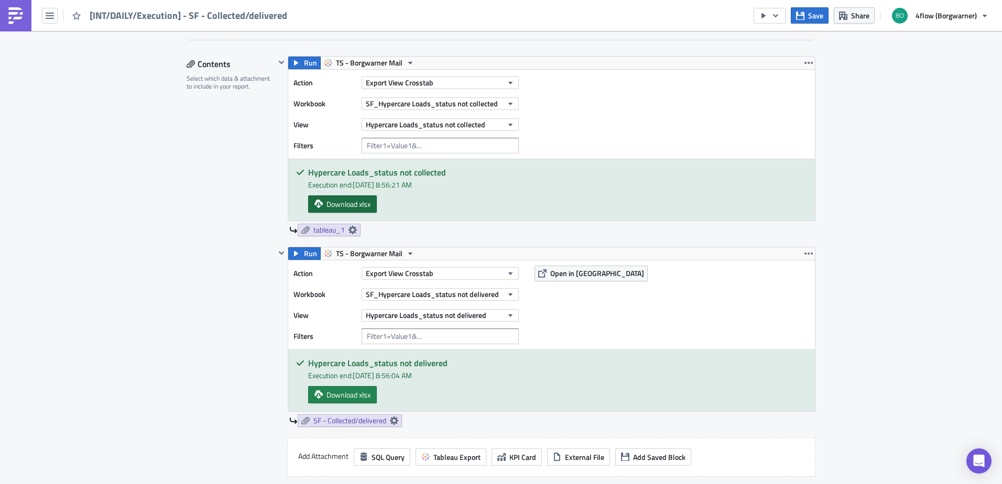
click at [353, 206] on span "Download xlsx" at bounding box center [348, 204] width 44 height 11
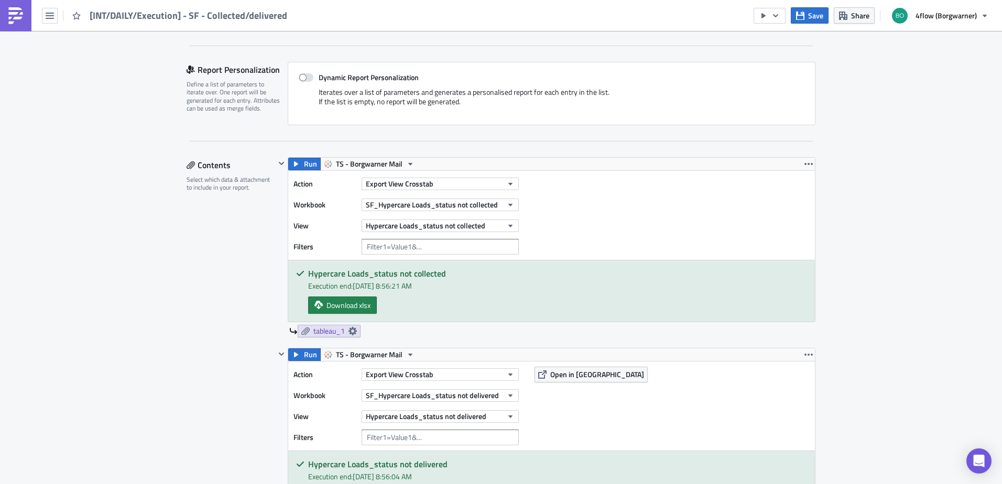
scroll to position [262, 0]
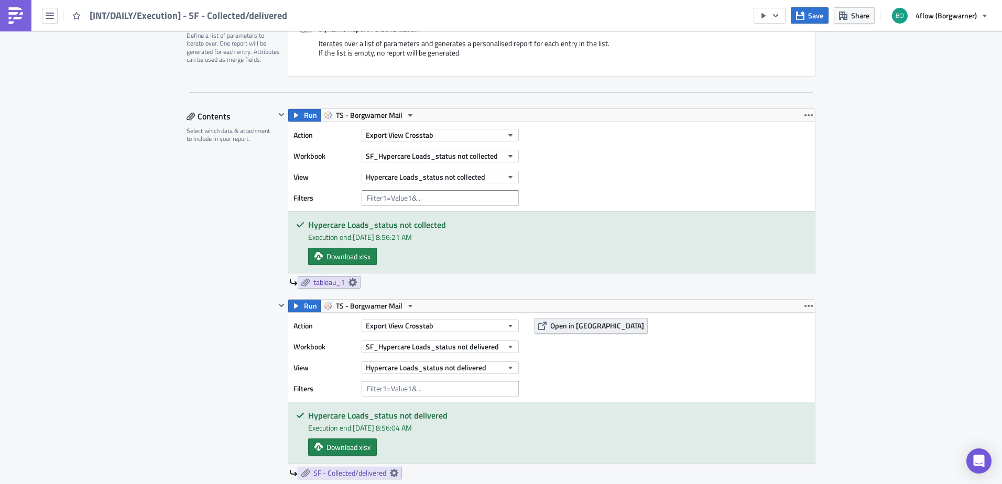
click at [561, 321] on span "Open in Tableau" at bounding box center [597, 325] width 94 height 11
click at [446, 153] on span "SF_Hypercare Loads_status not collected" at bounding box center [432, 155] width 132 height 11
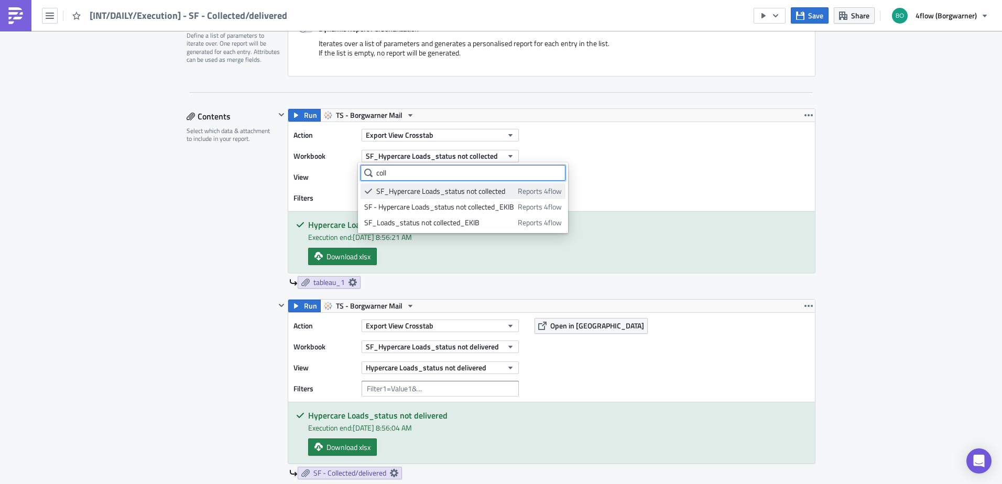
type input "coll"
click at [423, 190] on div "SF_Hypercare Loads_status not collected" at bounding box center [445, 191] width 138 height 10
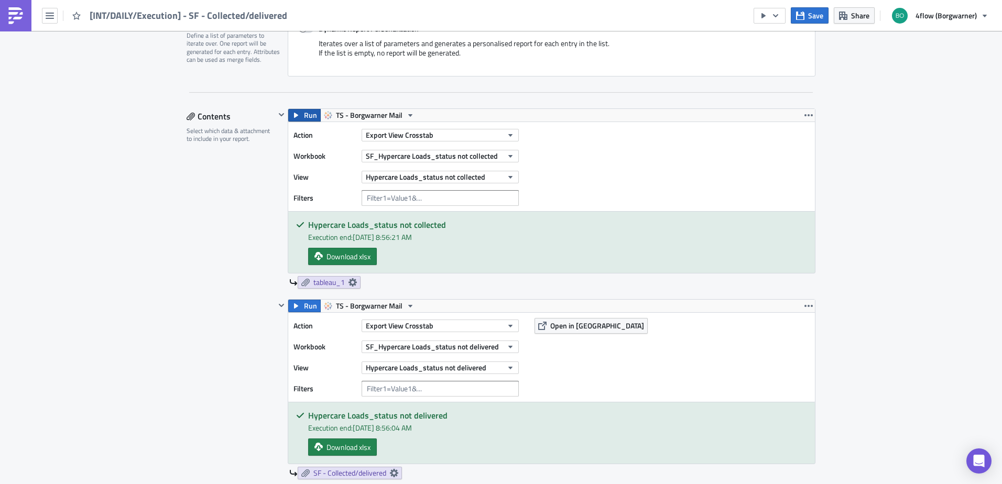
click at [299, 112] on button "Run" at bounding box center [304, 115] width 32 height 13
click at [345, 256] on span "Download xlsx" at bounding box center [348, 256] width 44 height 11
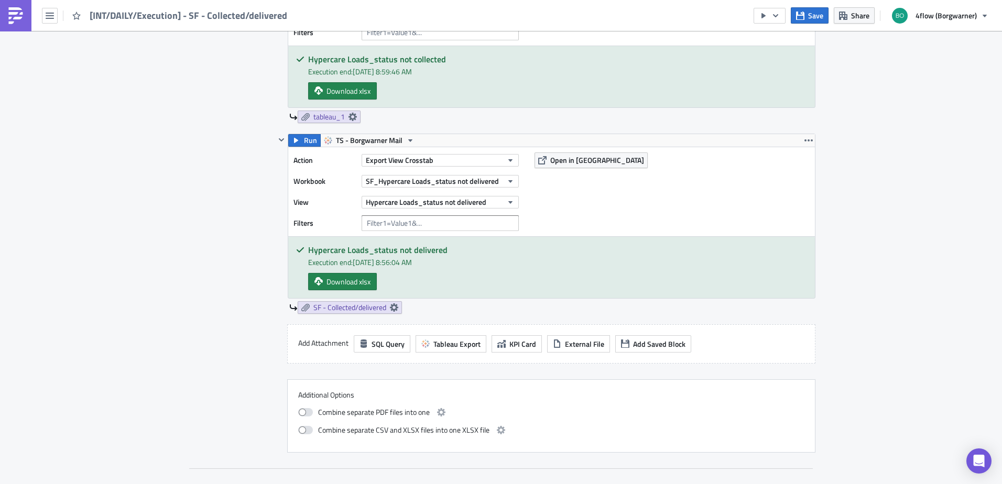
scroll to position [472, 0]
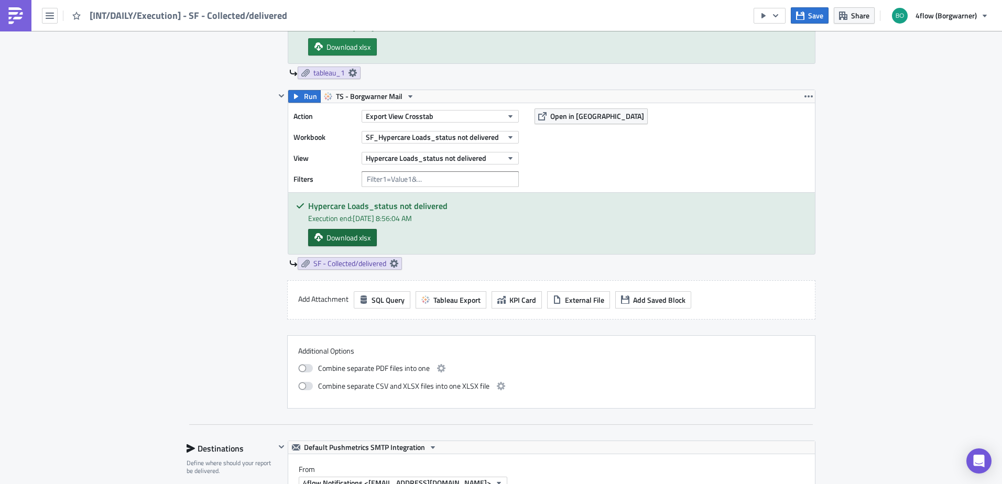
click at [345, 234] on span "Download xlsx" at bounding box center [348, 237] width 44 height 11
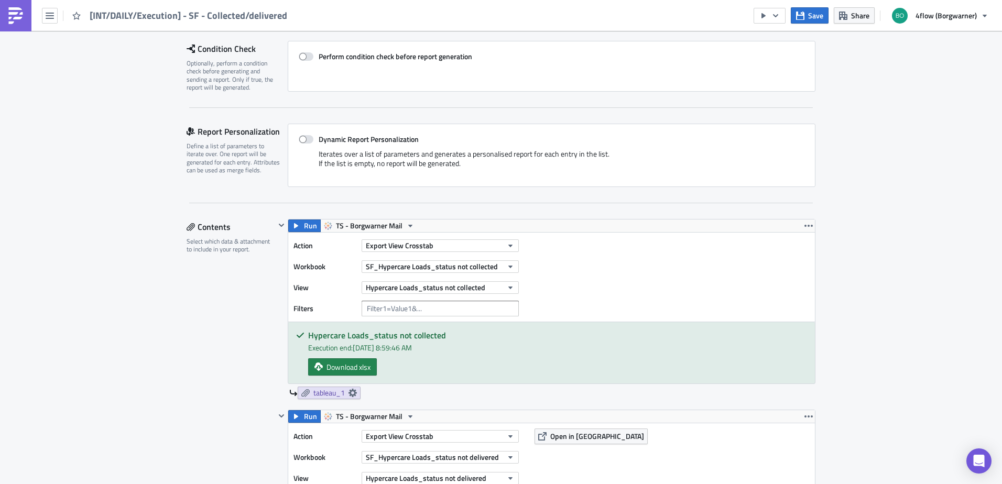
scroll to position [0, 0]
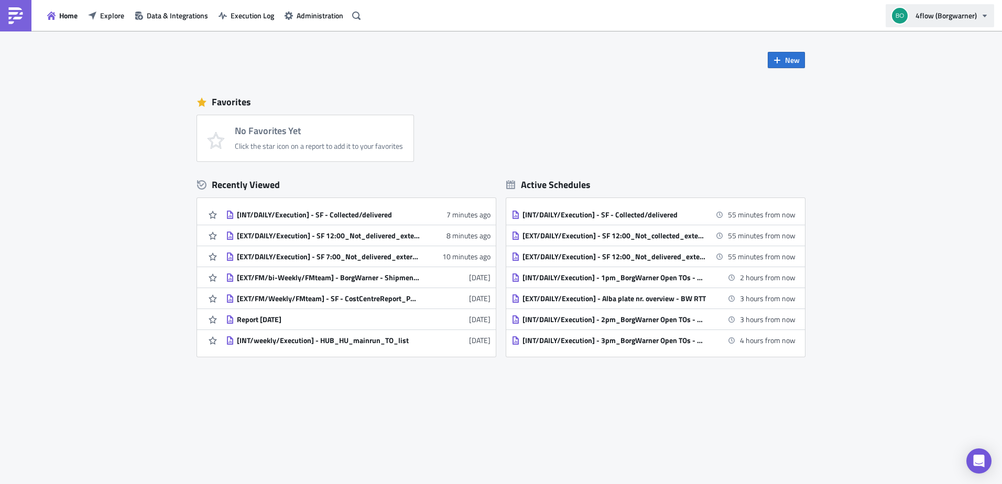
click at [989, 14] on button "4flow (Borgwarner)" at bounding box center [939, 15] width 108 height 23
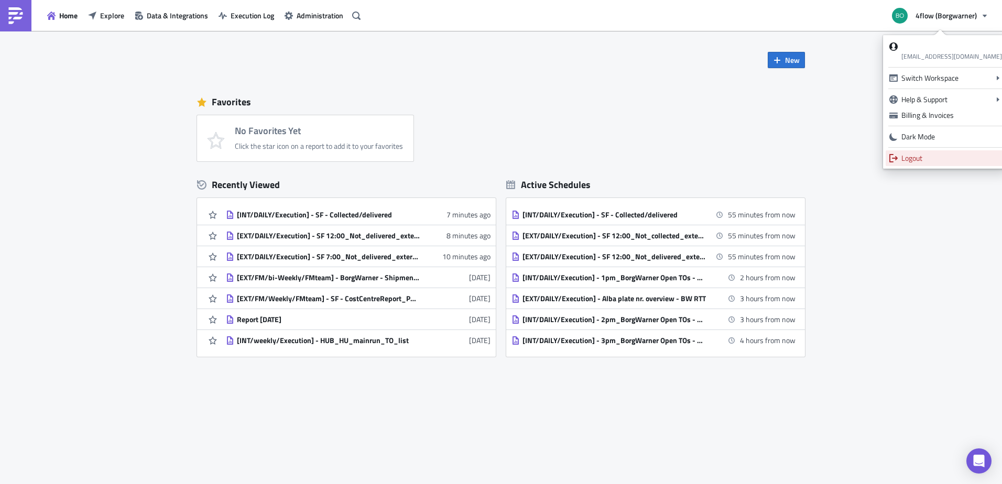
click at [913, 159] on div "Logout" at bounding box center [951, 158] width 101 height 10
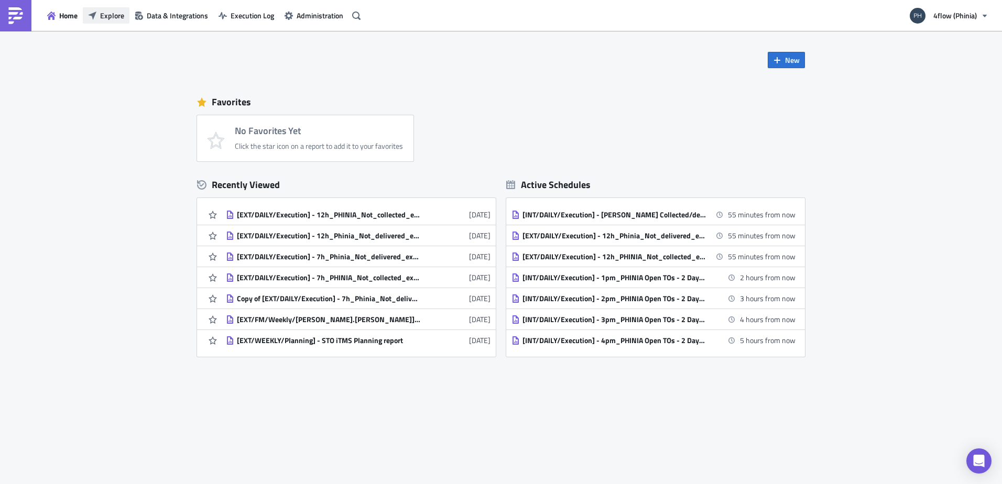
click at [119, 15] on span "Explore" at bounding box center [112, 15] width 24 height 11
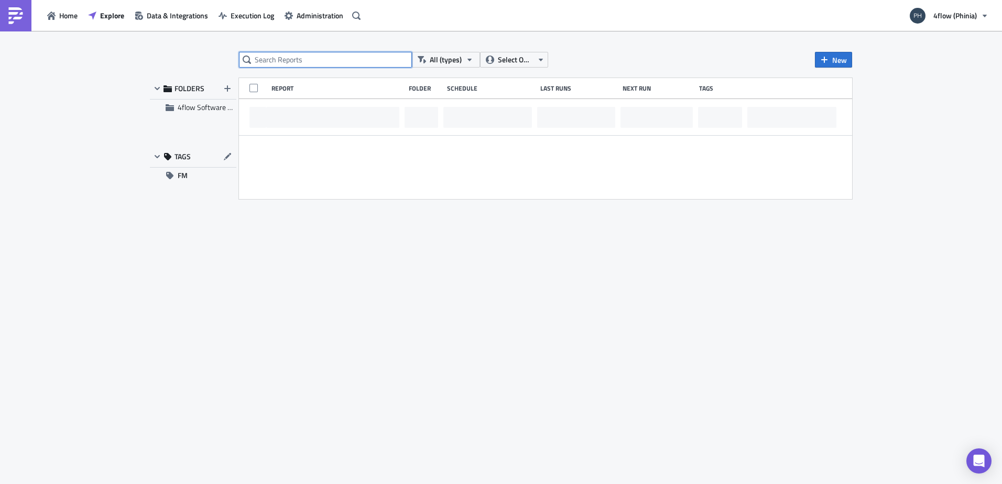
click at [322, 65] on input "text" at bounding box center [325, 60] width 173 height 16
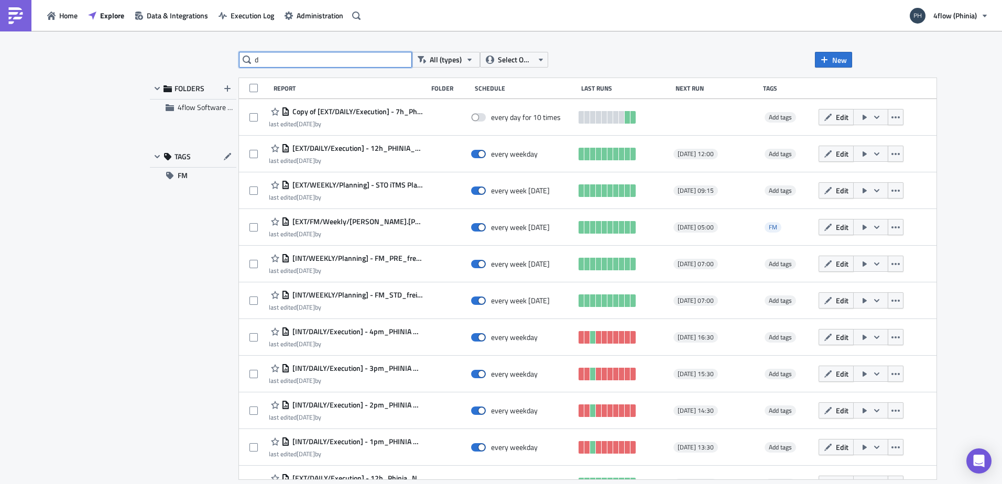
type input "de"
